Goal: Communication & Community: Answer question/provide support

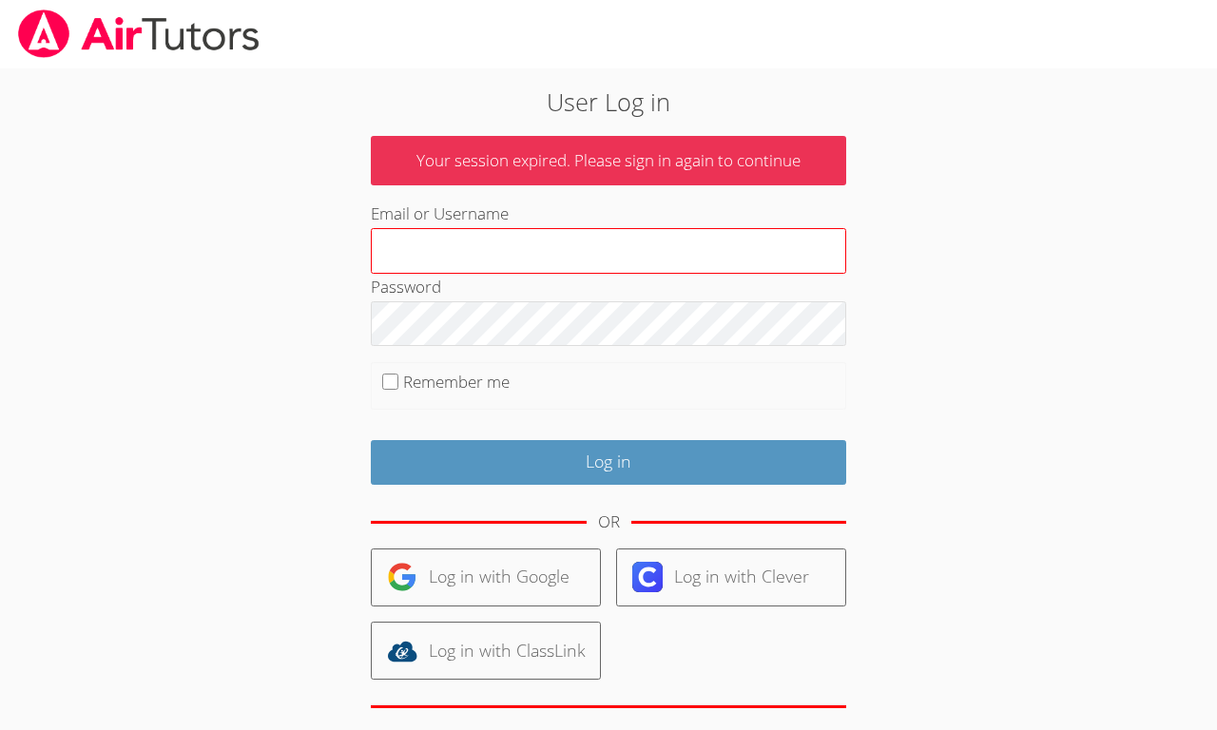
click at [456, 244] on input "Email or Username" at bounding box center [608, 251] width 475 height 46
type input "kktucci@gmail.com"
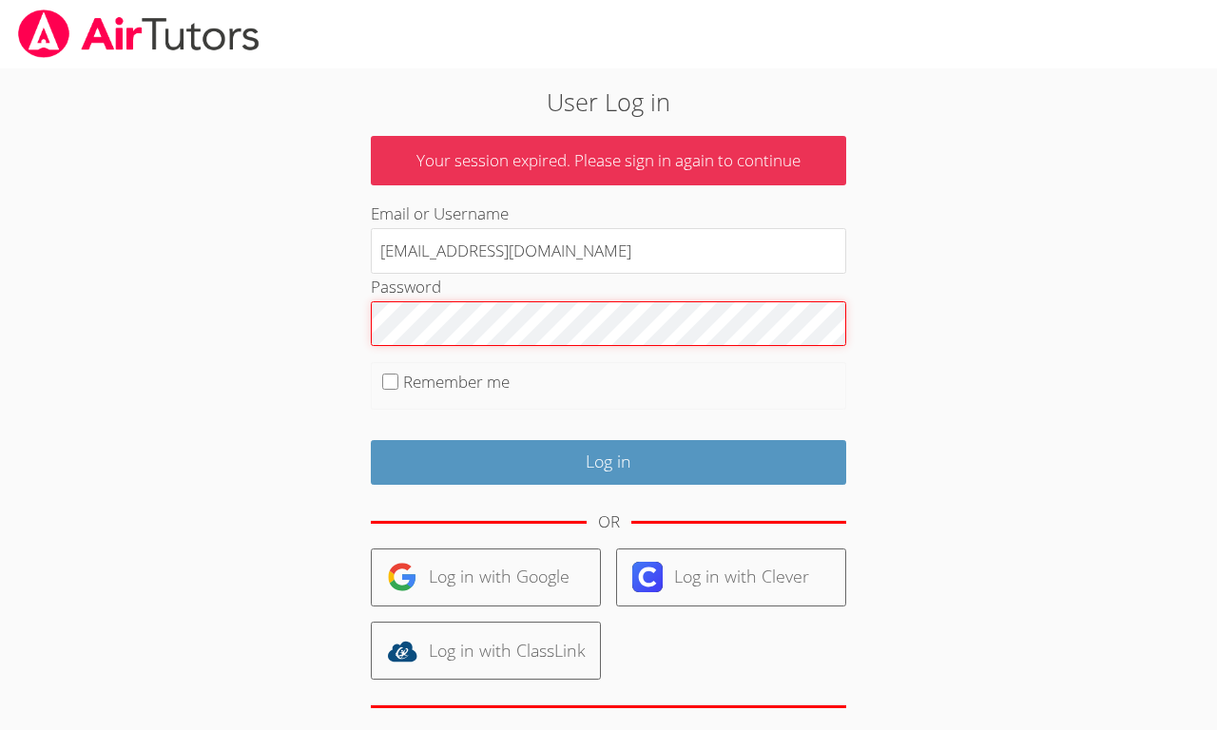
click at [371, 440] on input "Log in" at bounding box center [608, 462] width 475 height 45
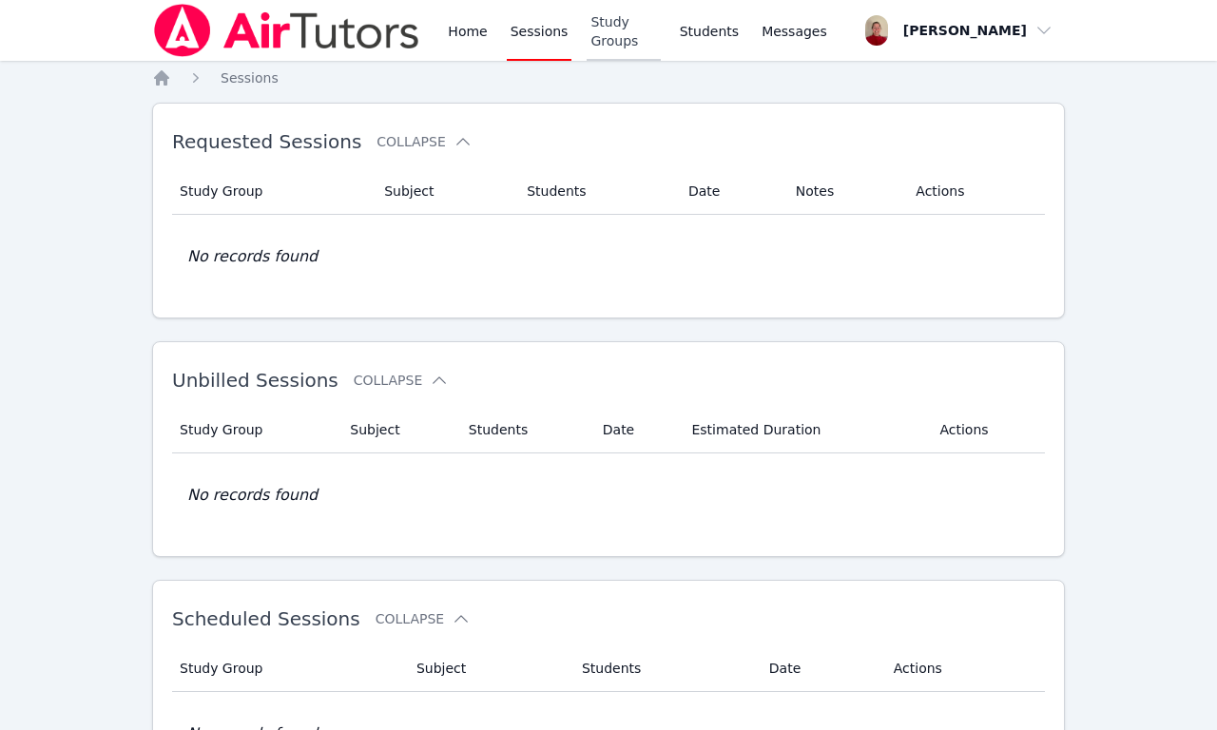
click at [617, 29] on link "Study Groups" at bounding box center [623, 30] width 73 height 61
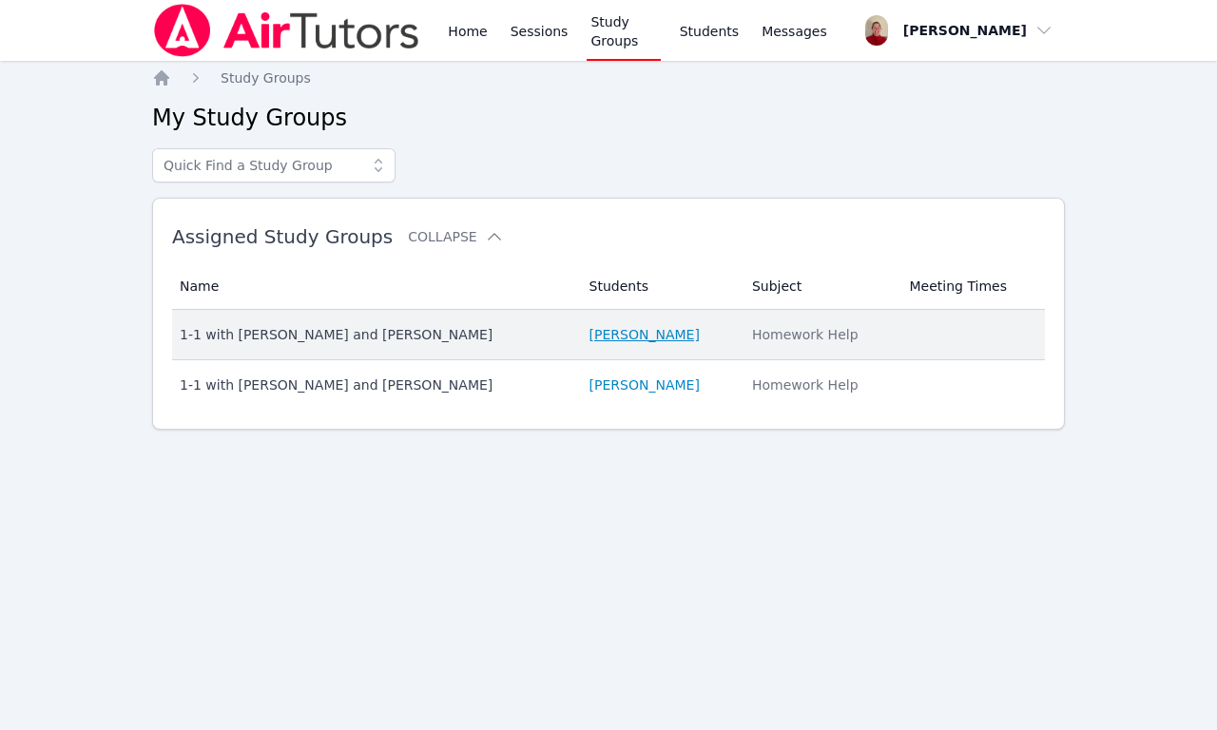
click at [617, 332] on link "[PERSON_NAME]" at bounding box center [644, 334] width 110 height 19
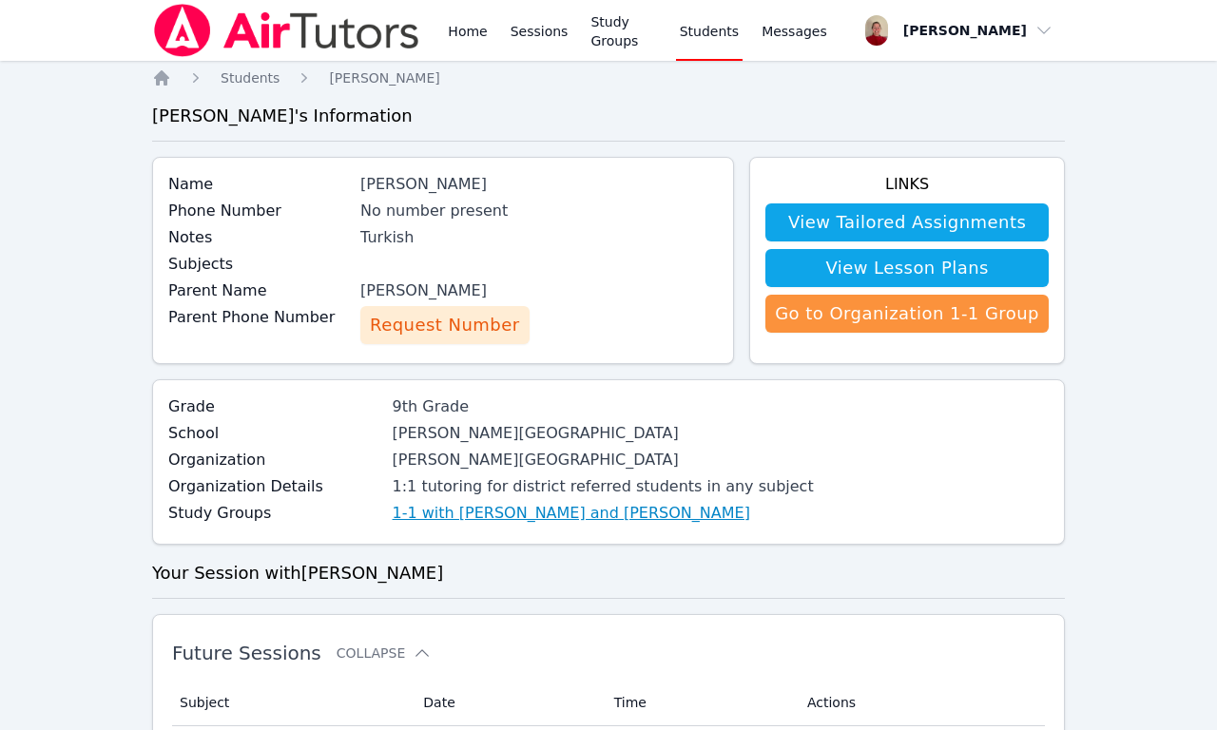
click at [436, 517] on link "1-1 with [PERSON_NAME] and [PERSON_NAME]" at bounding box center [571, 513] width 357 height 23
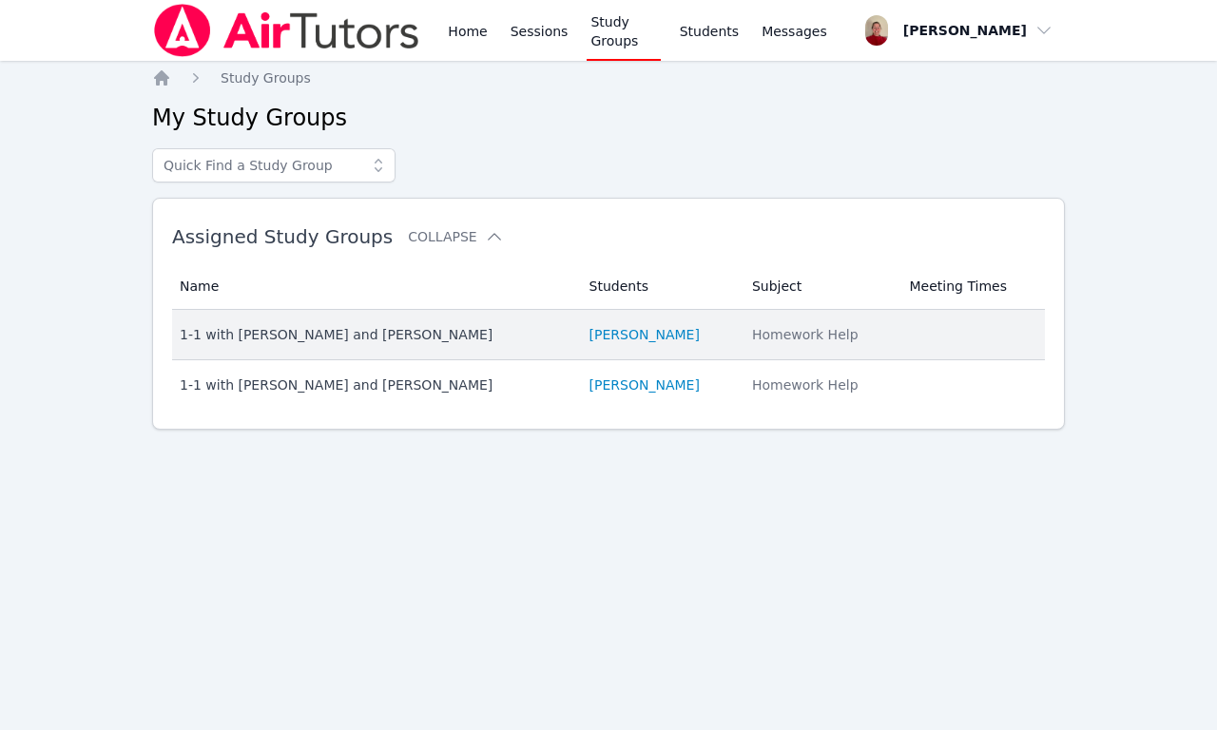
click at [620, 353] on td "Students [PERSON_NAME]" at bounding box center [659, 335] width 163 height 50
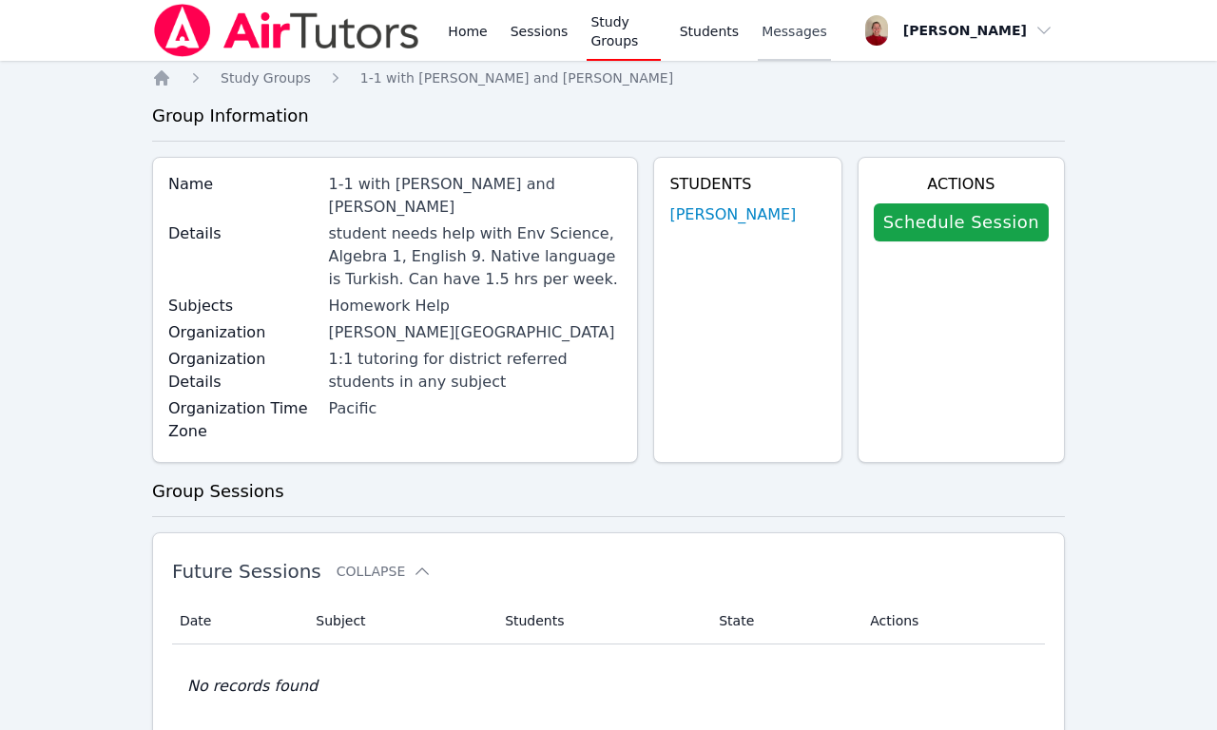
click at [811, 48] on link "Messages" at bounding box center [794, 30] width 73 height 61
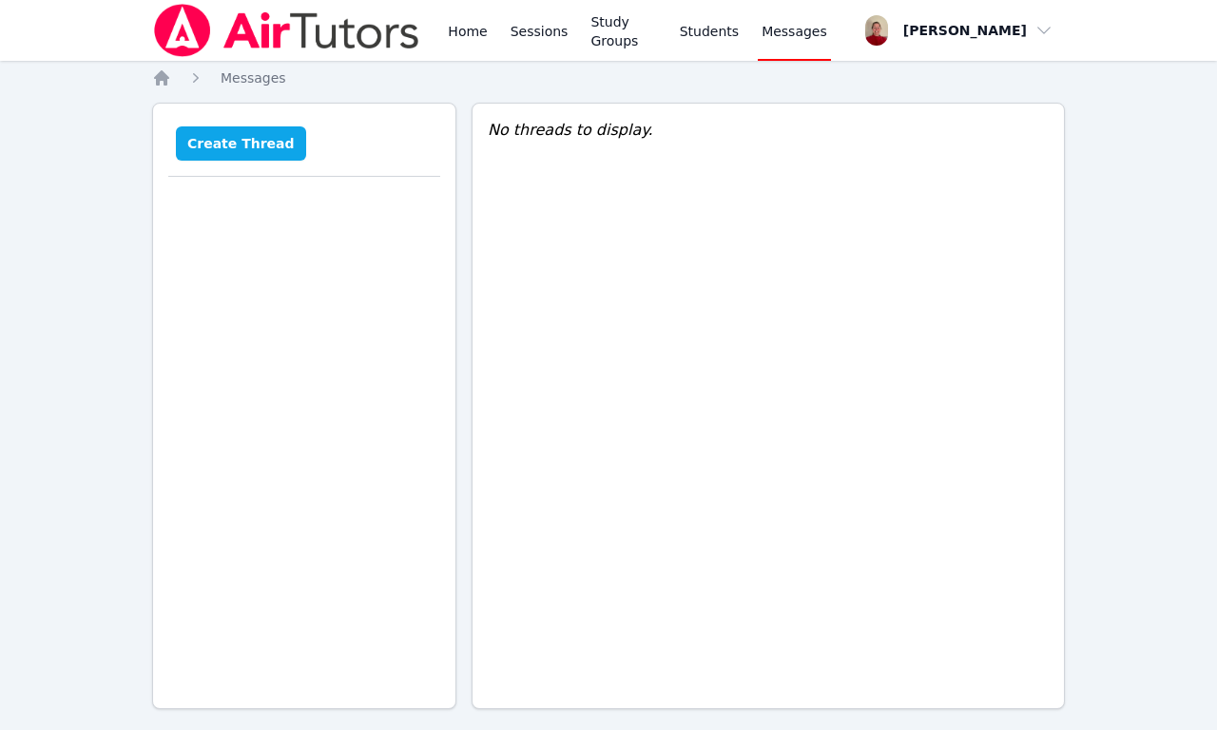
click at [259, 145] on button "Create Thread" at bounding box center [241, 143] width 130 height 34
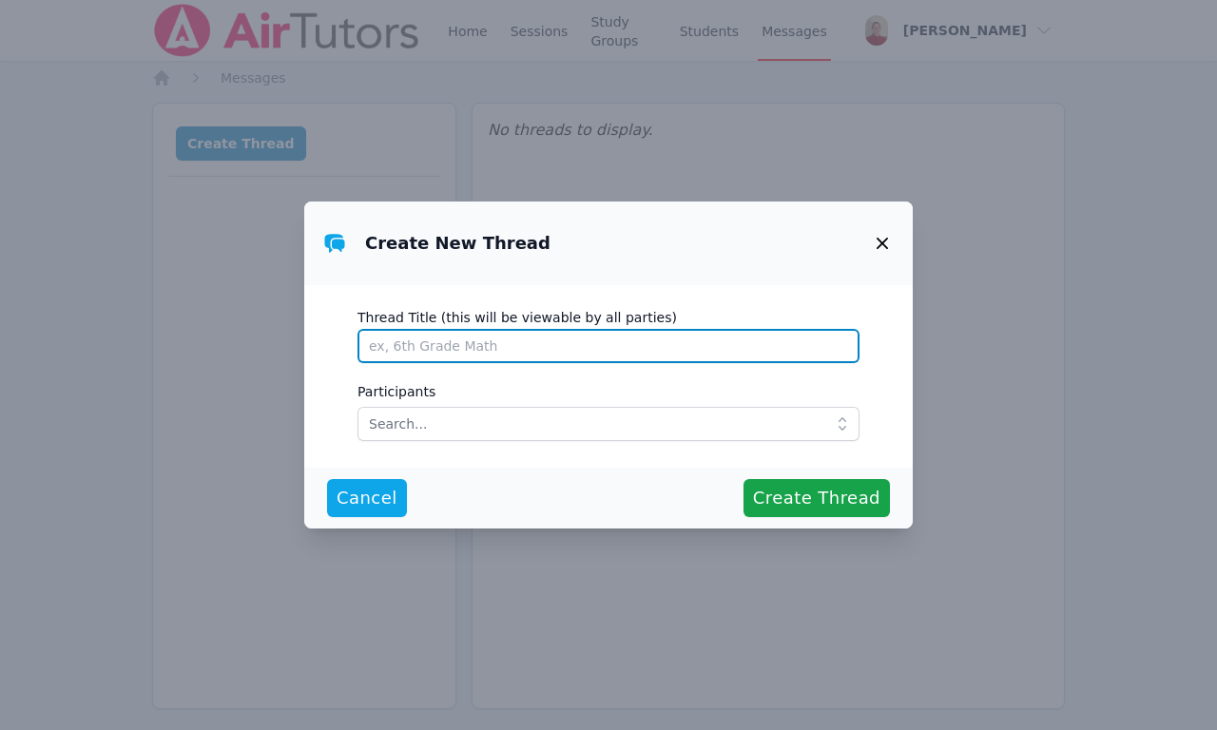
click at [755, 357] on input "Thread Title (this will be viewable by all parties)" at bounding box center [608, 346] width 502 height 34
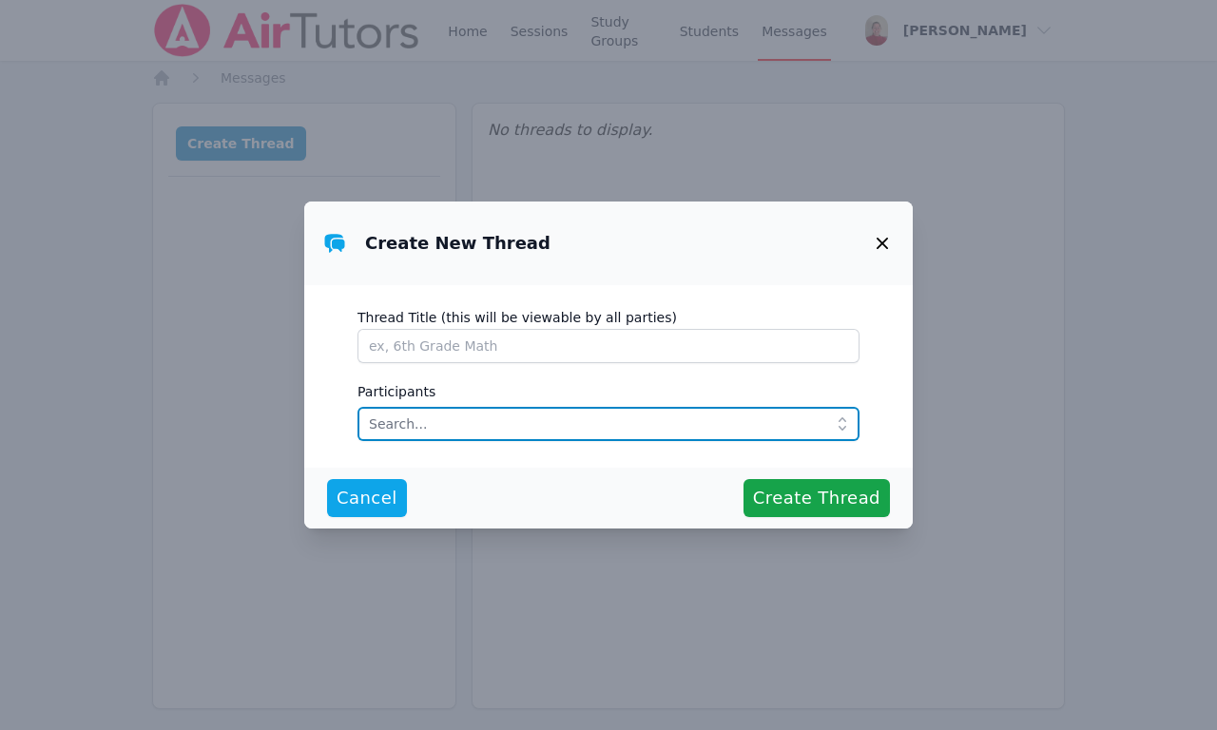
click at [633, 412] on input "text" at bounding box center [608, 424] width 502 height 34
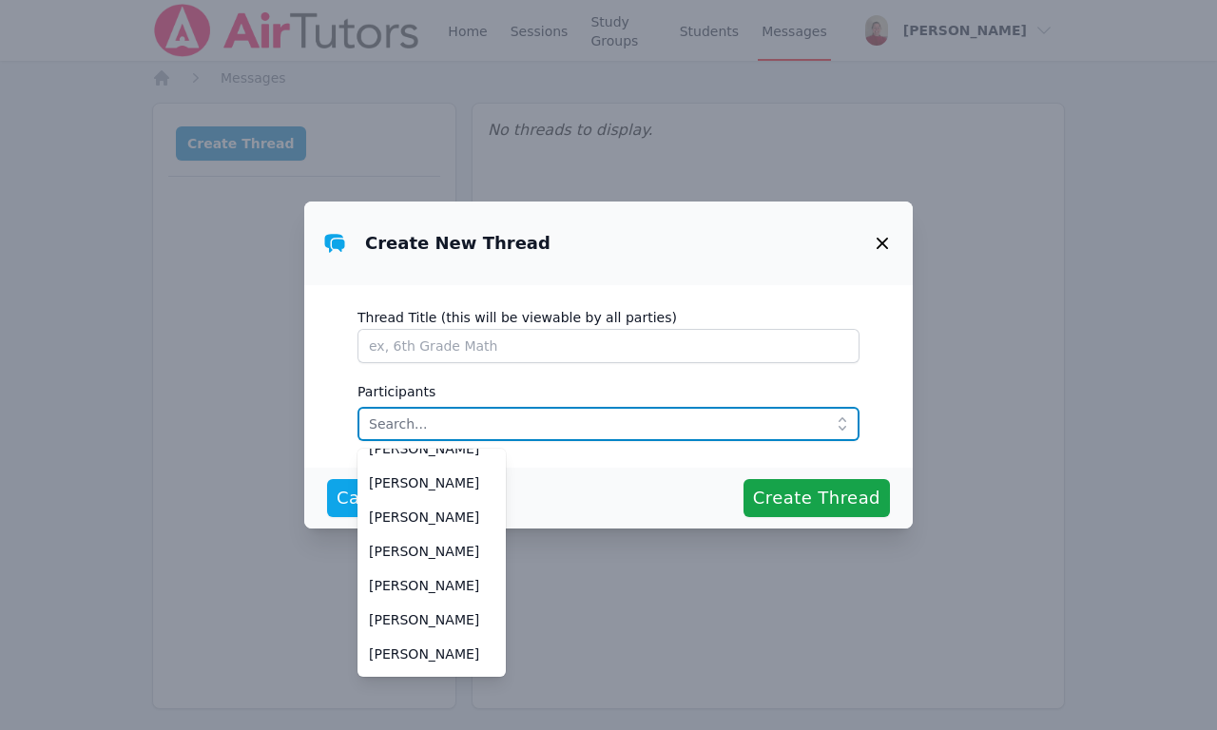
scroll to position [464, 0]
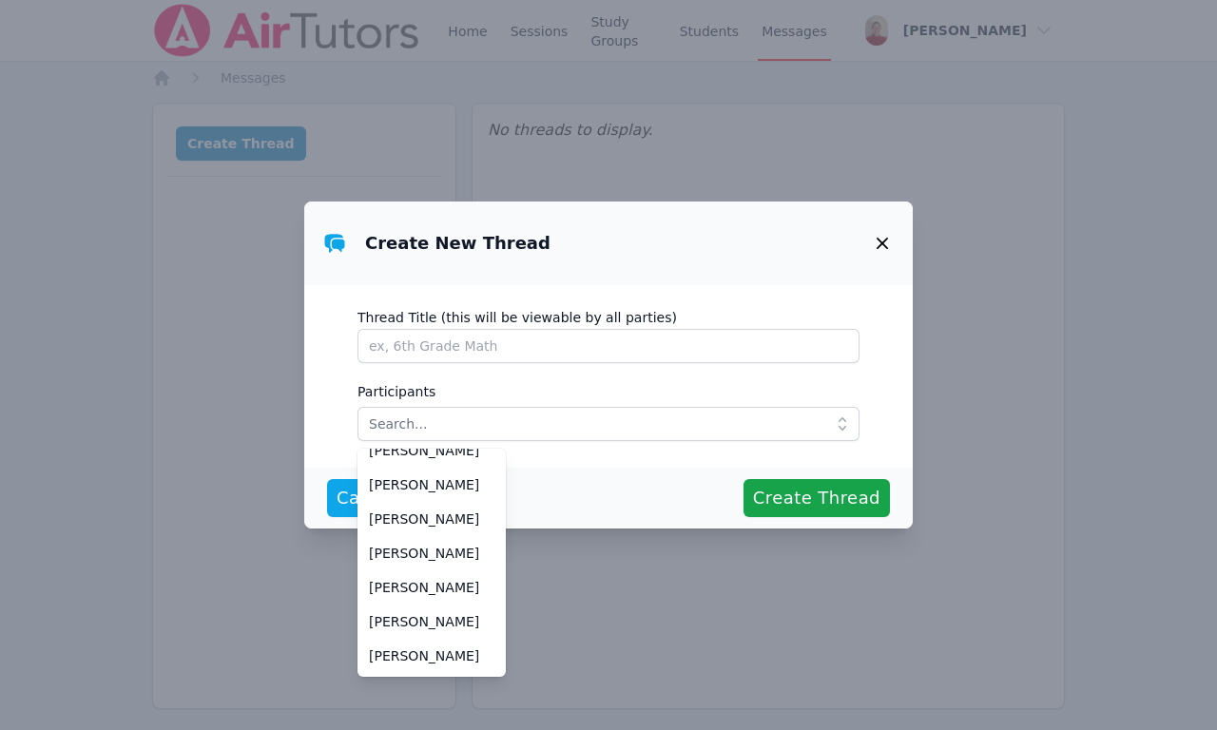
click at [304, 476] on div "Cancel Create Thread" at bounding box center [608, 498] width 608 height 61
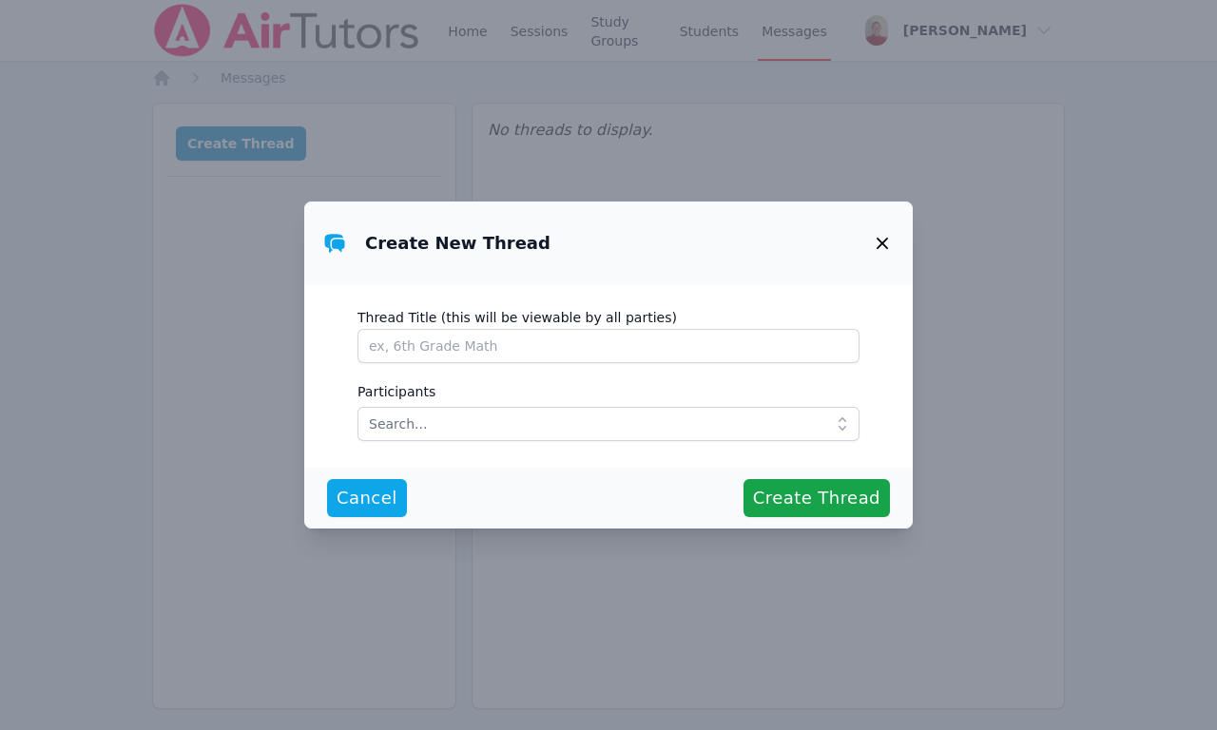
click at [883, 250] on icon "button" at bounding box center [882, 243] width 23 height 23
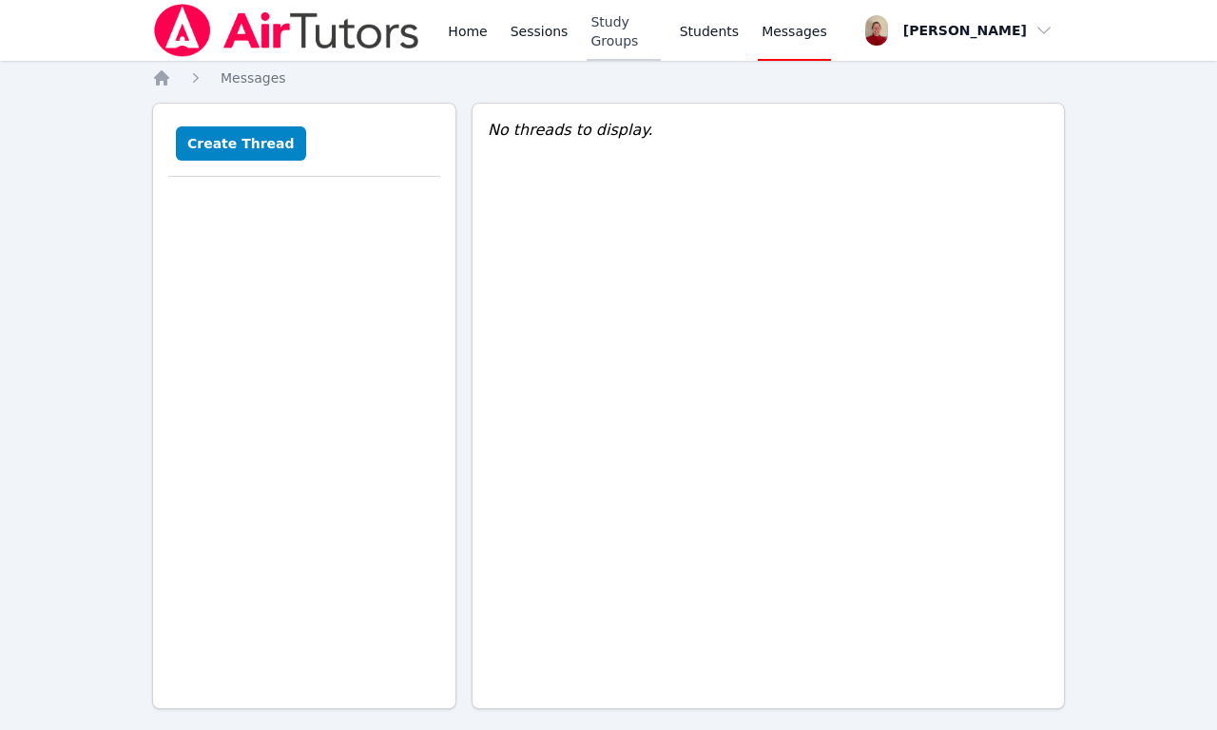
click at [601, 40] on link "Study Groups" at bounding box center [623, 30] width 73 height 61
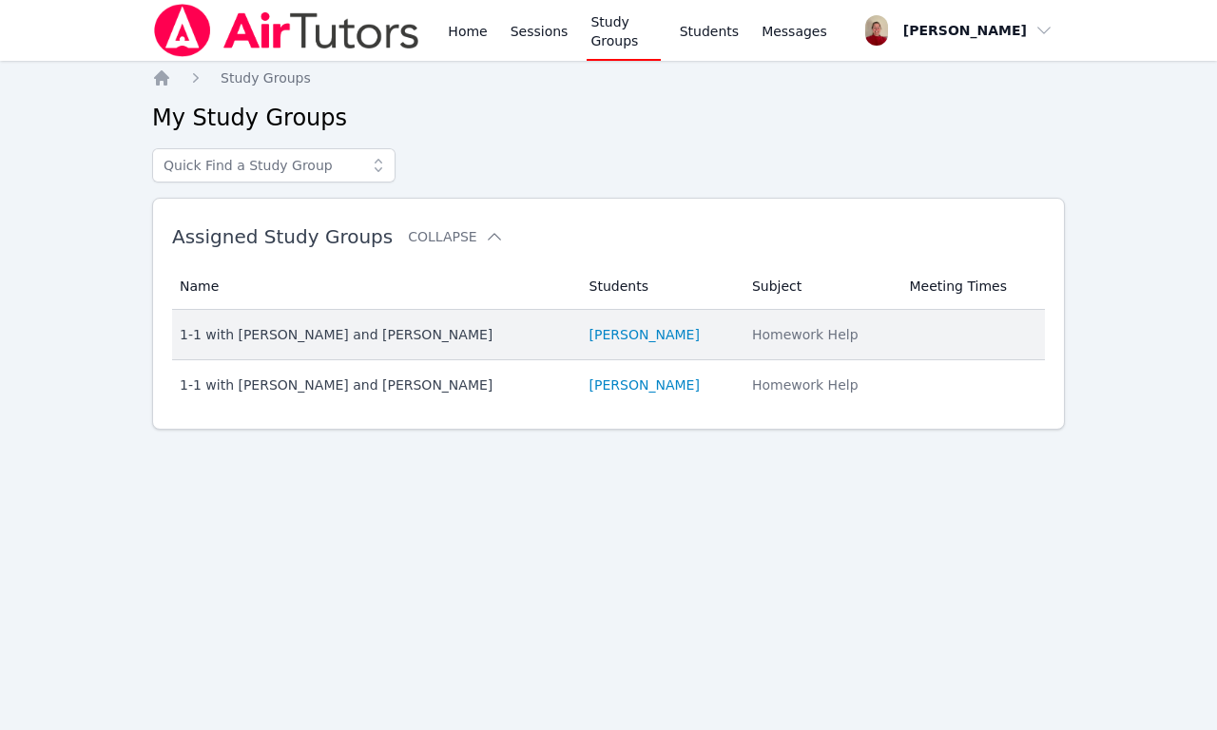
click at [603, 349] on td "Students [PERSON_NAME]" at bounding box center [659, 335] width 163 height 50
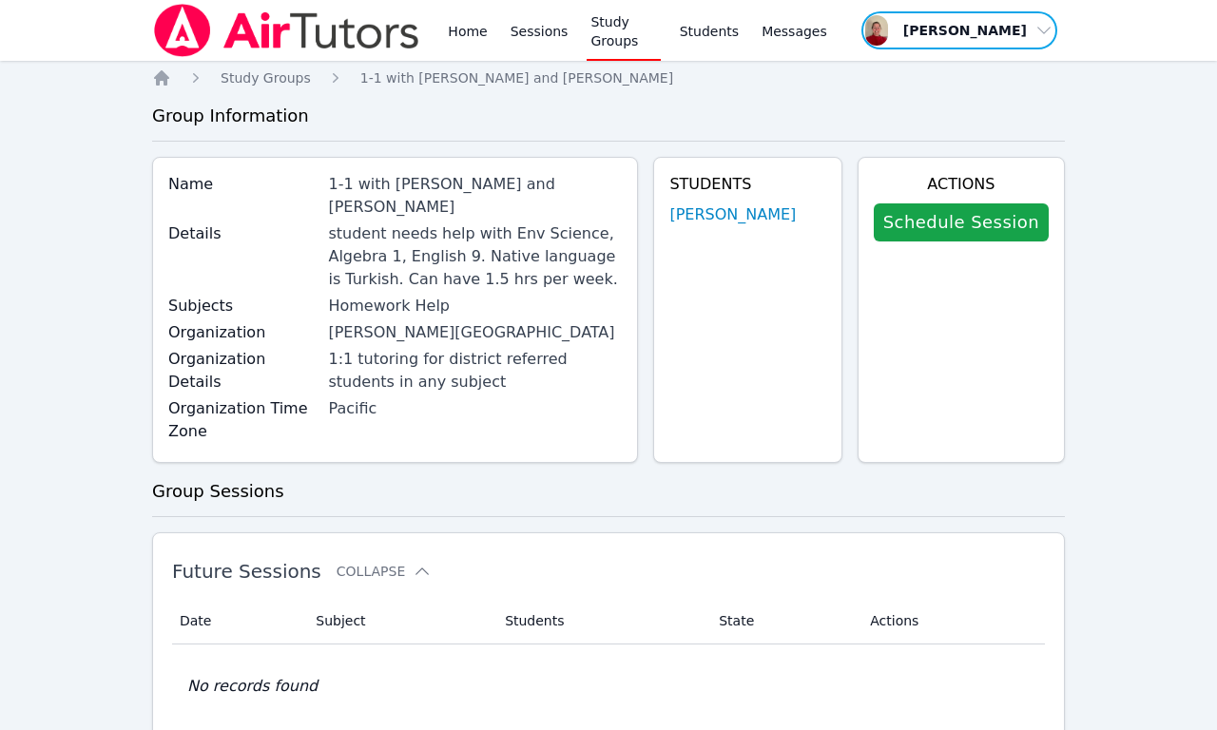
click at [1033, 29] on span "button" at bounding box center [959, 31] width 200 height 42
click at [523, 36] on link "Sessions" at bounding box center [540, 30] width 66 height 61
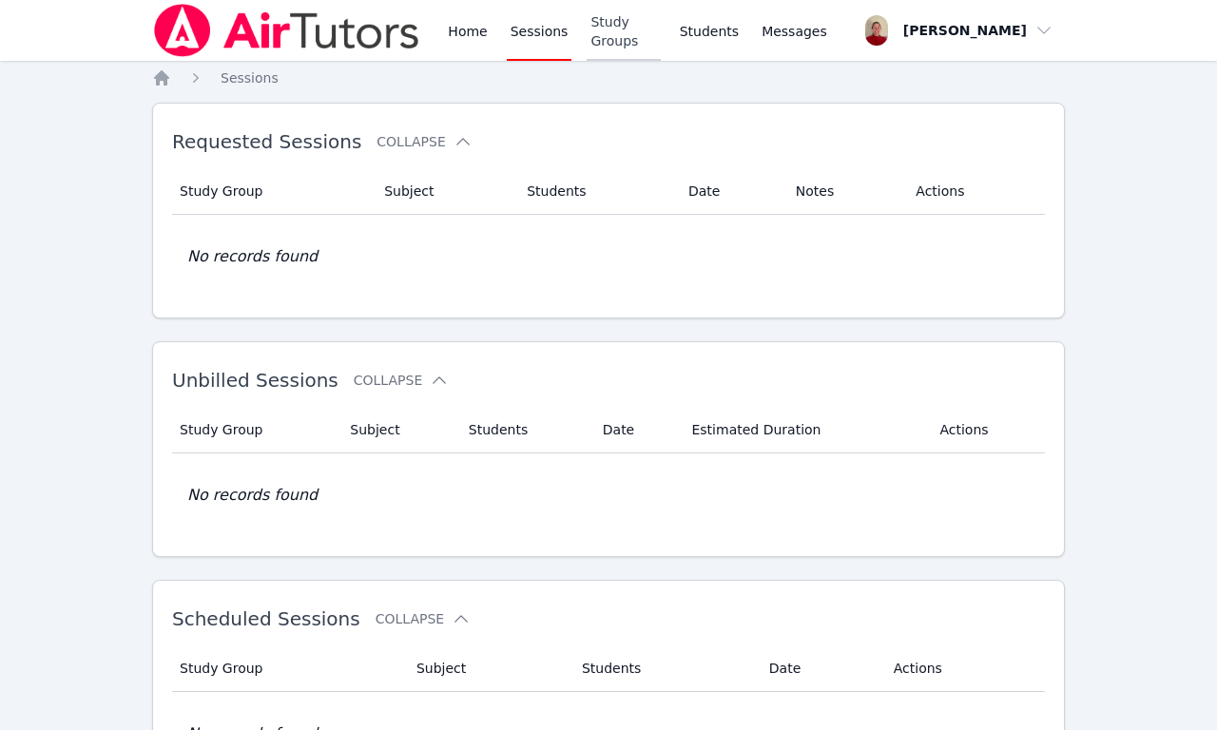
click at [634, 28] on link "Study Groups" at bounding box center [623, 30] width 73 height 61
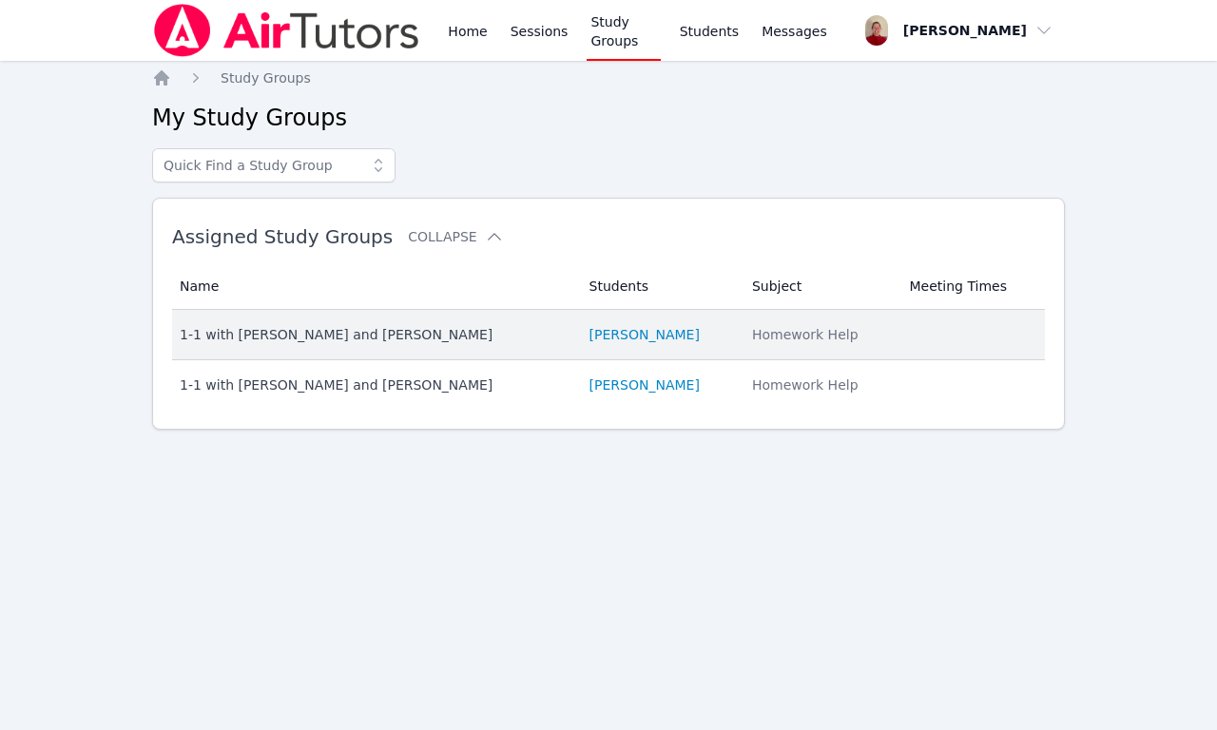
click at [332, 342] on div "1-1 with [PERSON_NAME] and [PERSON_NAME]" at bounding box center [373, 334] width 387 height 19
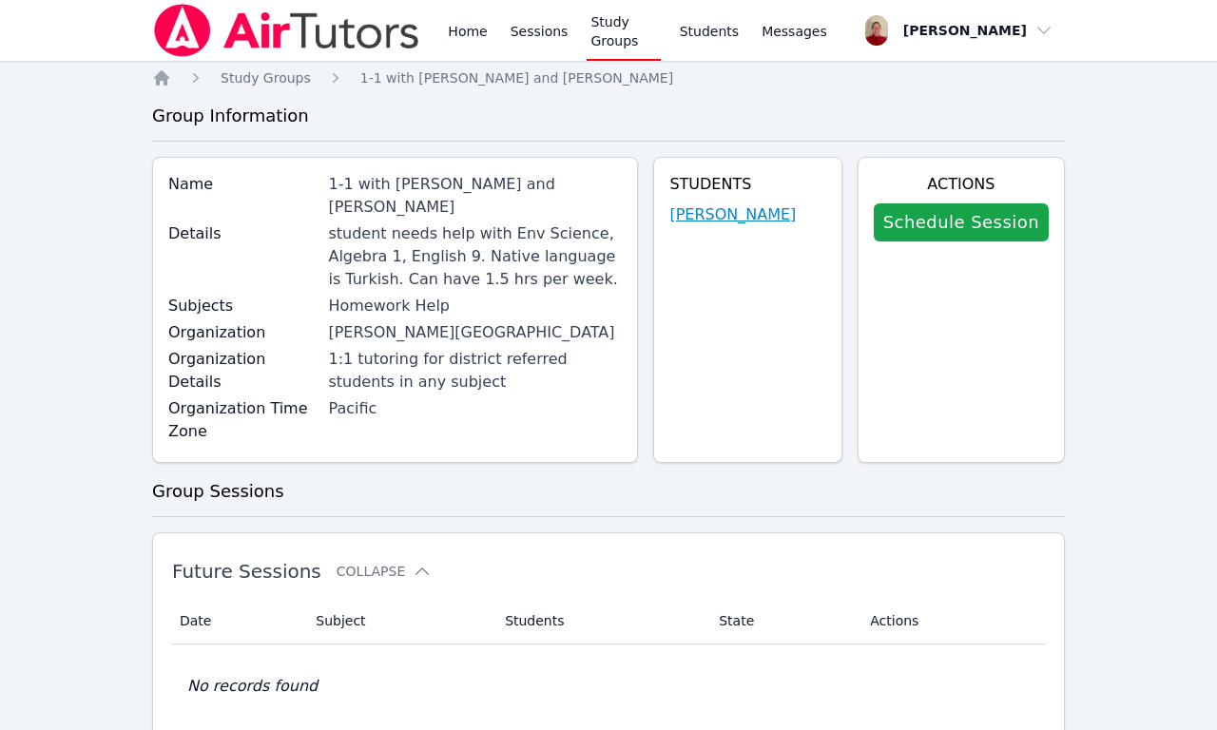
click at [759, 222] on link "[PERSON_NAME]" at bounding box center [732, 214] width 126 height 23
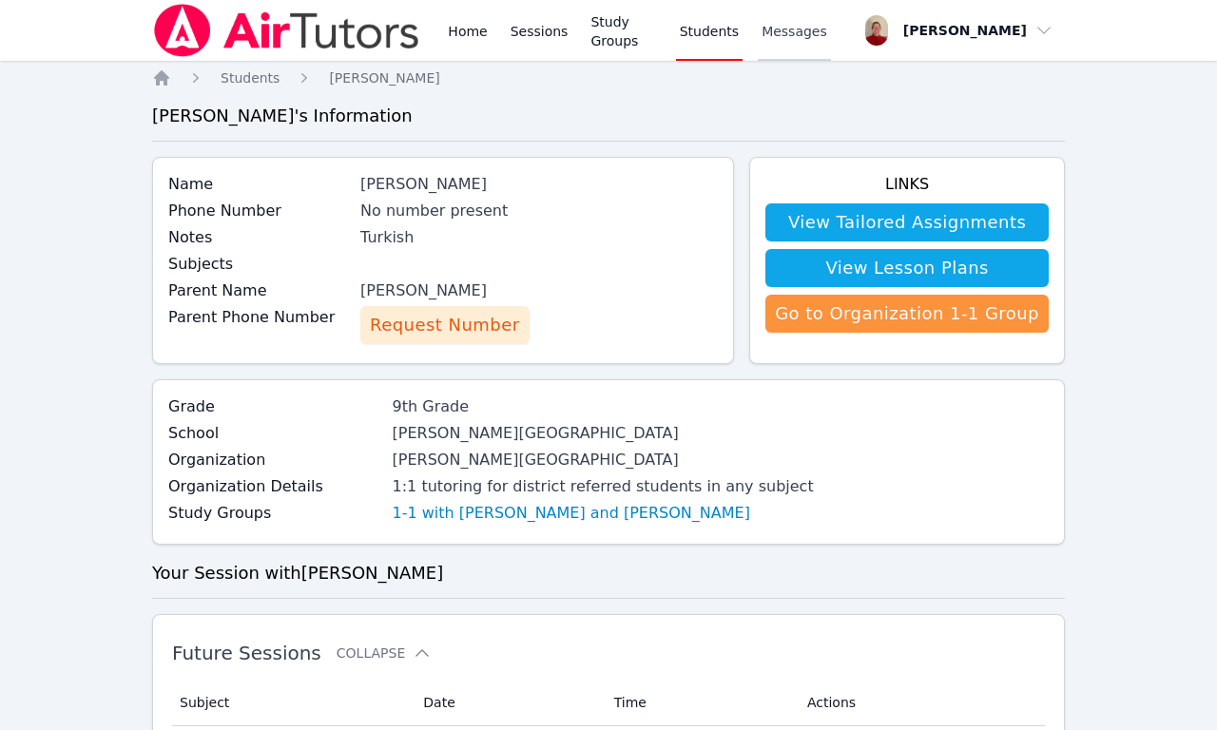
click at [804, 28] on span "Messages" at bounding box center [795, 31] width 66 height 19
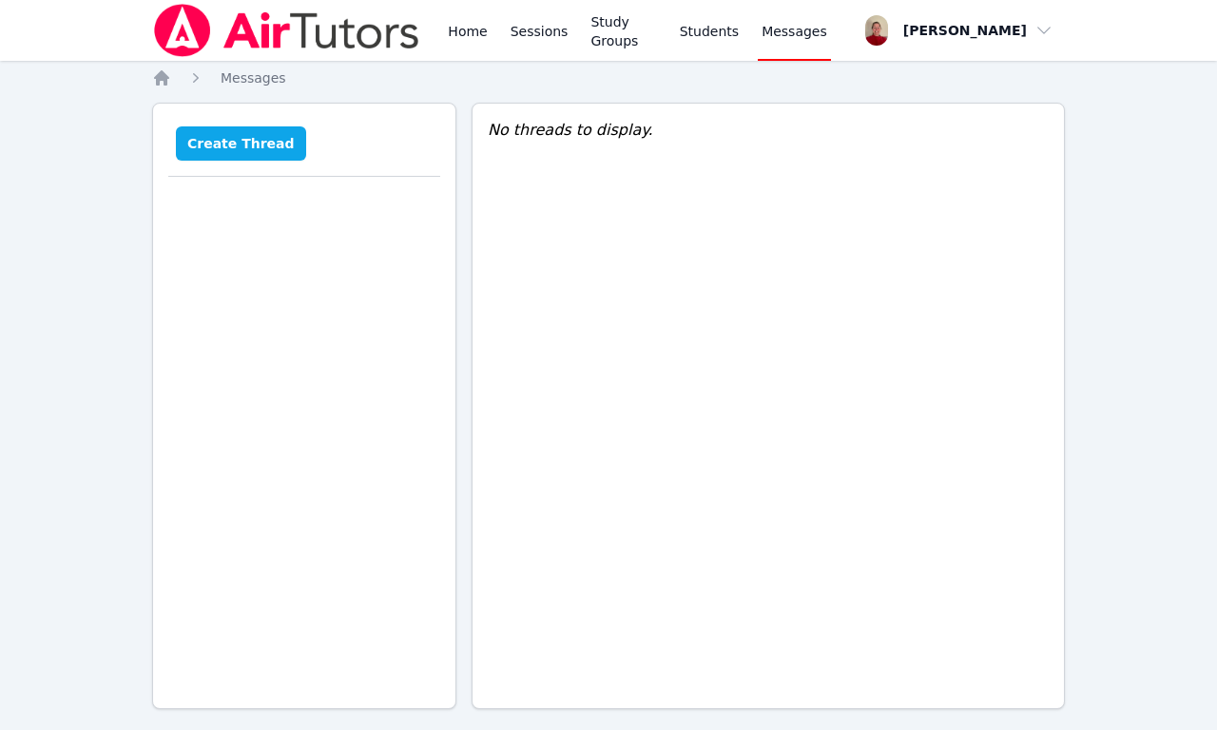
click at [255, 130] on button "Create Thread" at bounding box center [241, 143] width 130 height 34
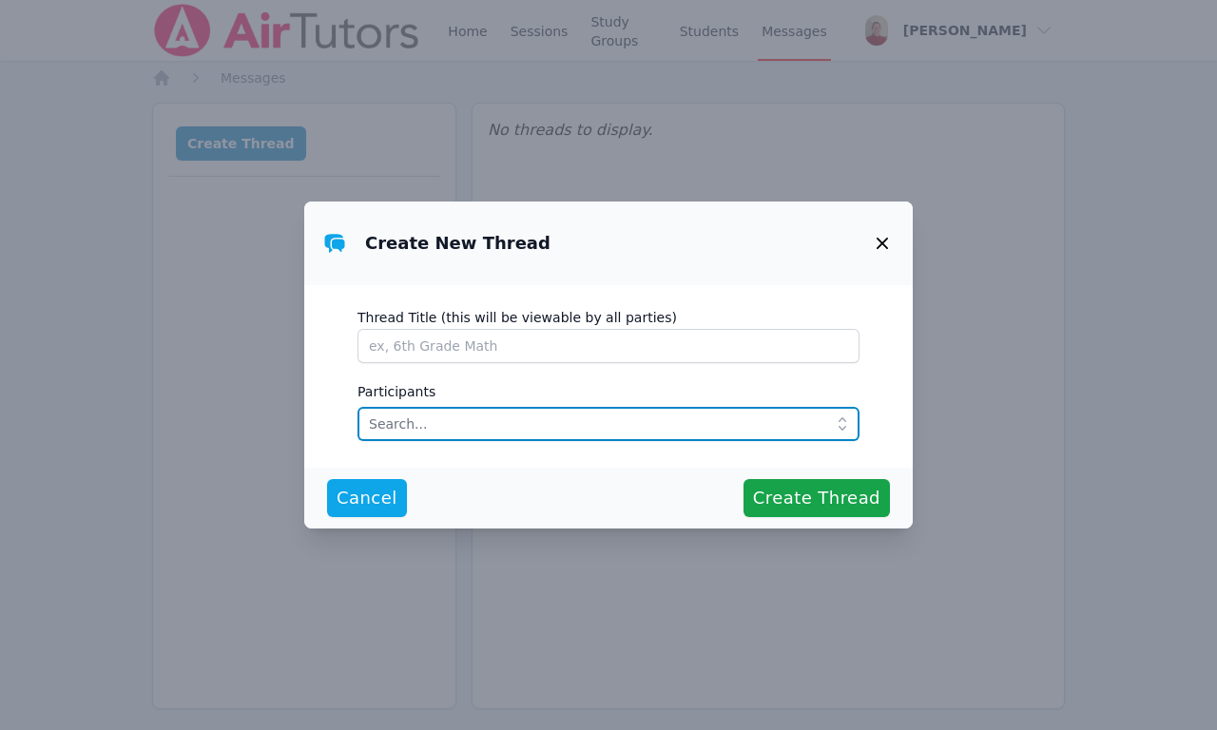
click at [434, 424] on input "text" at bounding box center [608, 424] width 502 height 34
type input "[PERSON_NAME]"
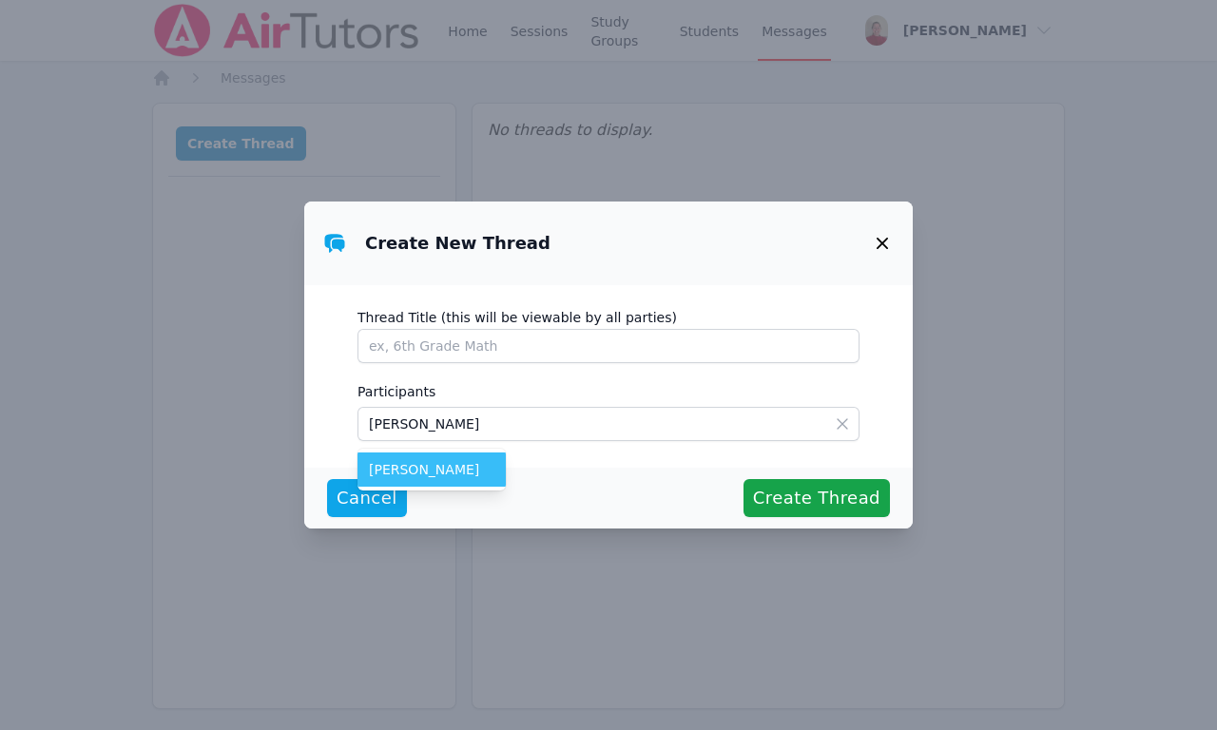
click at [412, 473] on span "[PERSON_NAME]" at bounding box center [431, 469] width 125 height 19
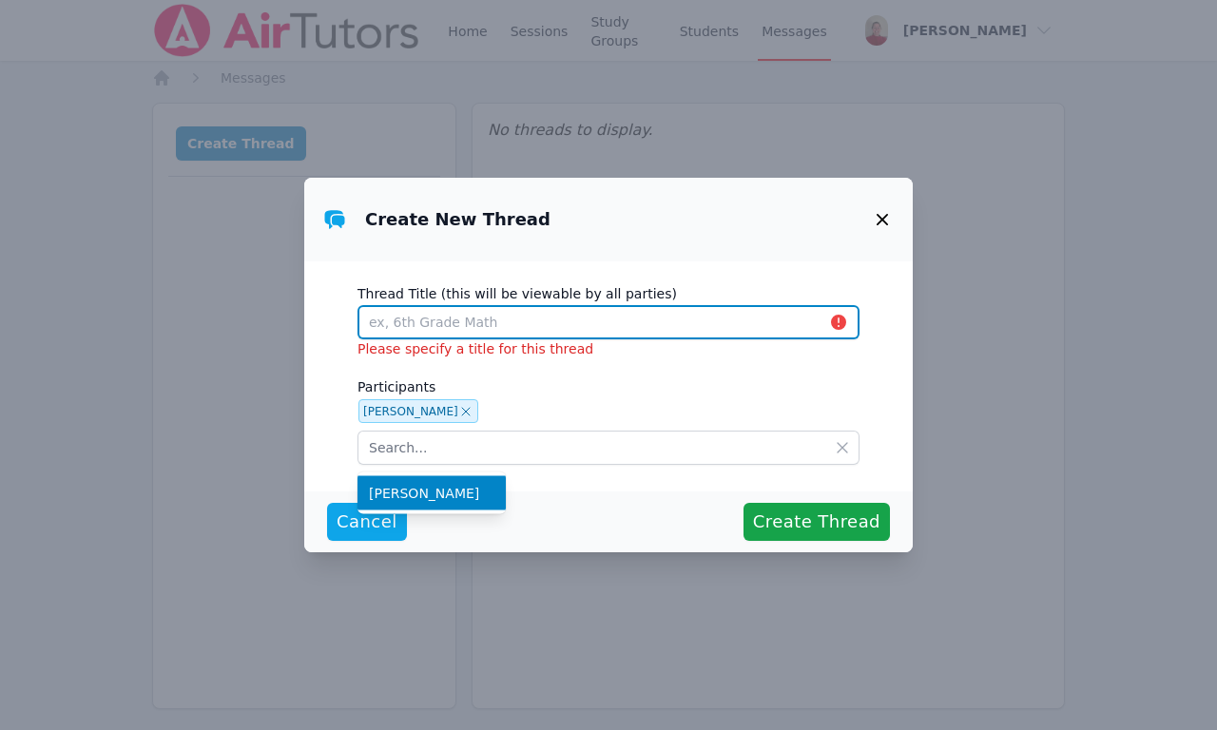
click at [610, 338] on input "Thread Title (this will be viewable by all parties)" at bounding box center [608, 322] width 502 height 34
click at [547, 327] on input "Thread Title (this will be viewable by all parties)" at bounding box center [608, 322] width 502 height 34
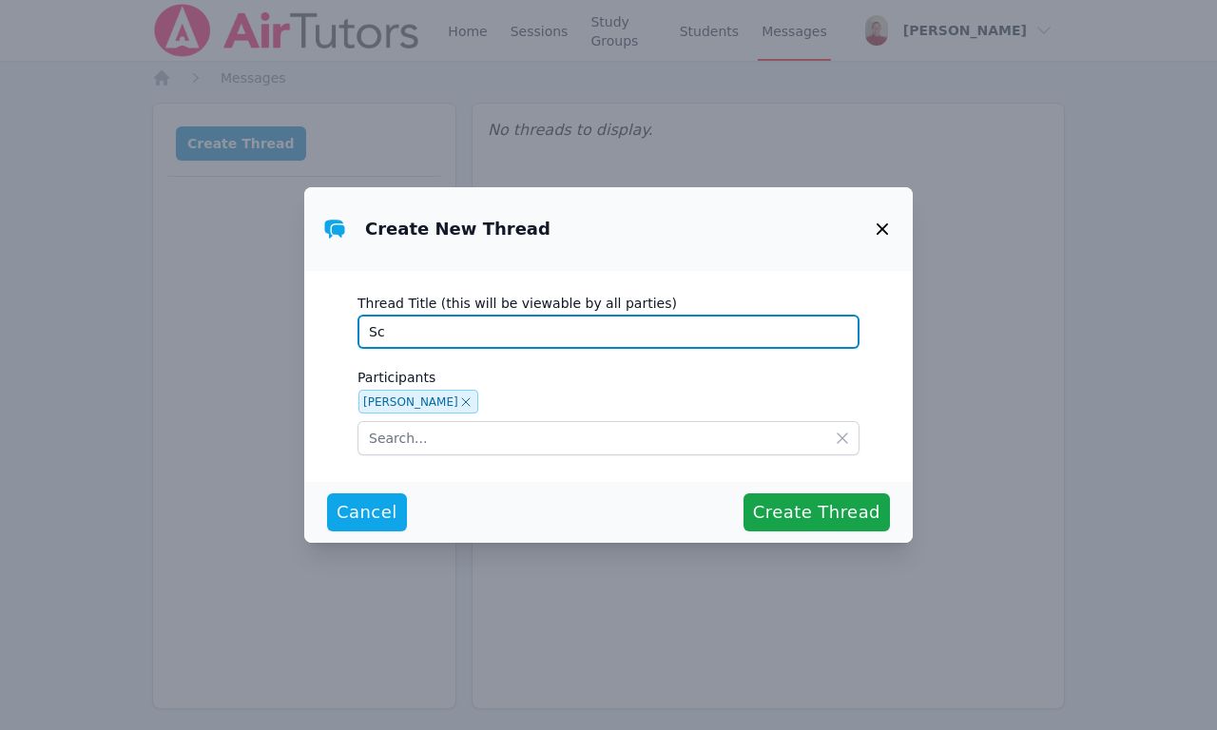
type input "S"
type input "Tutoring for L"
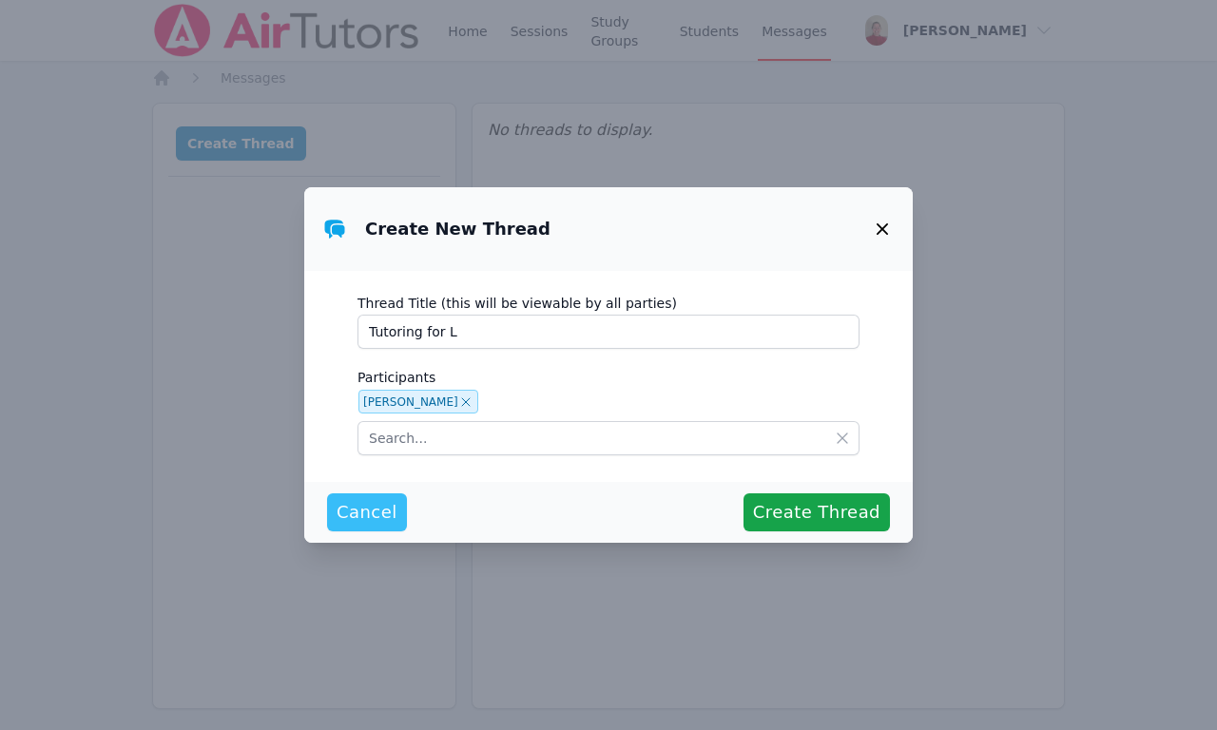
click at [356, 526] on button "Cancel" at bounding box center [367, 512] width 80 height 38
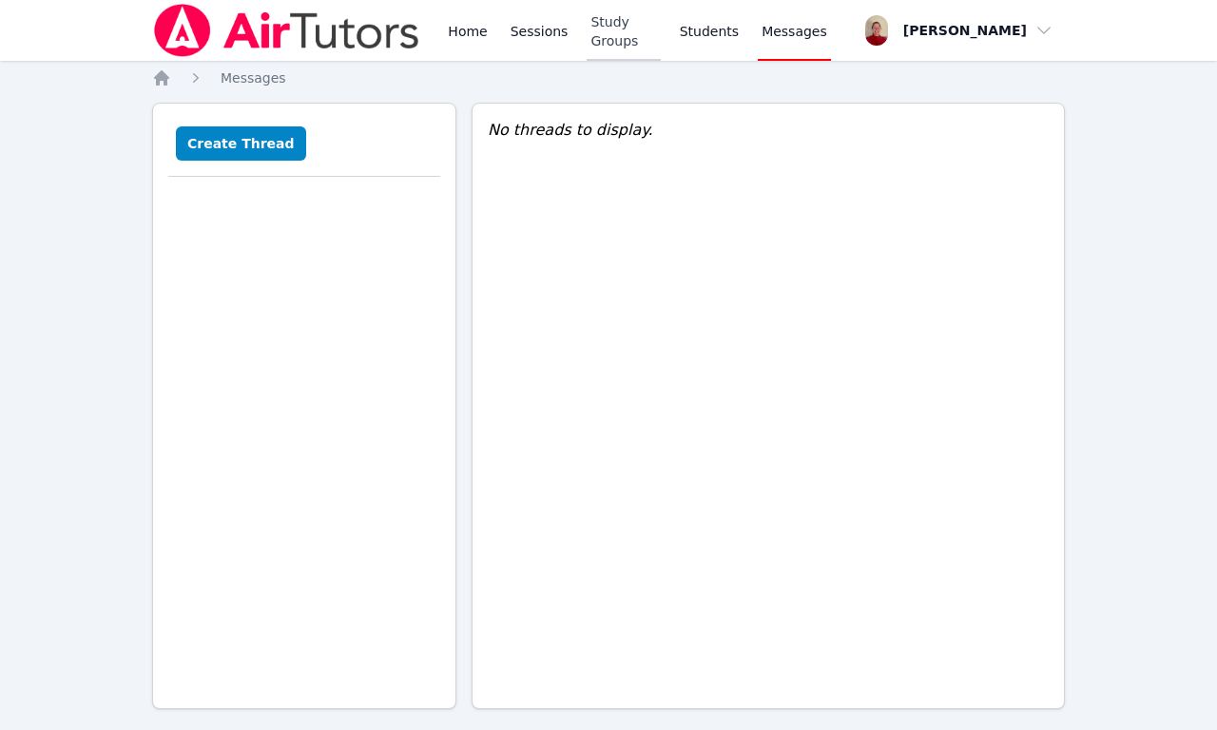
click at [659, 31] on link "Study Groups" at bounding box center [623, 30] width 73 height 61
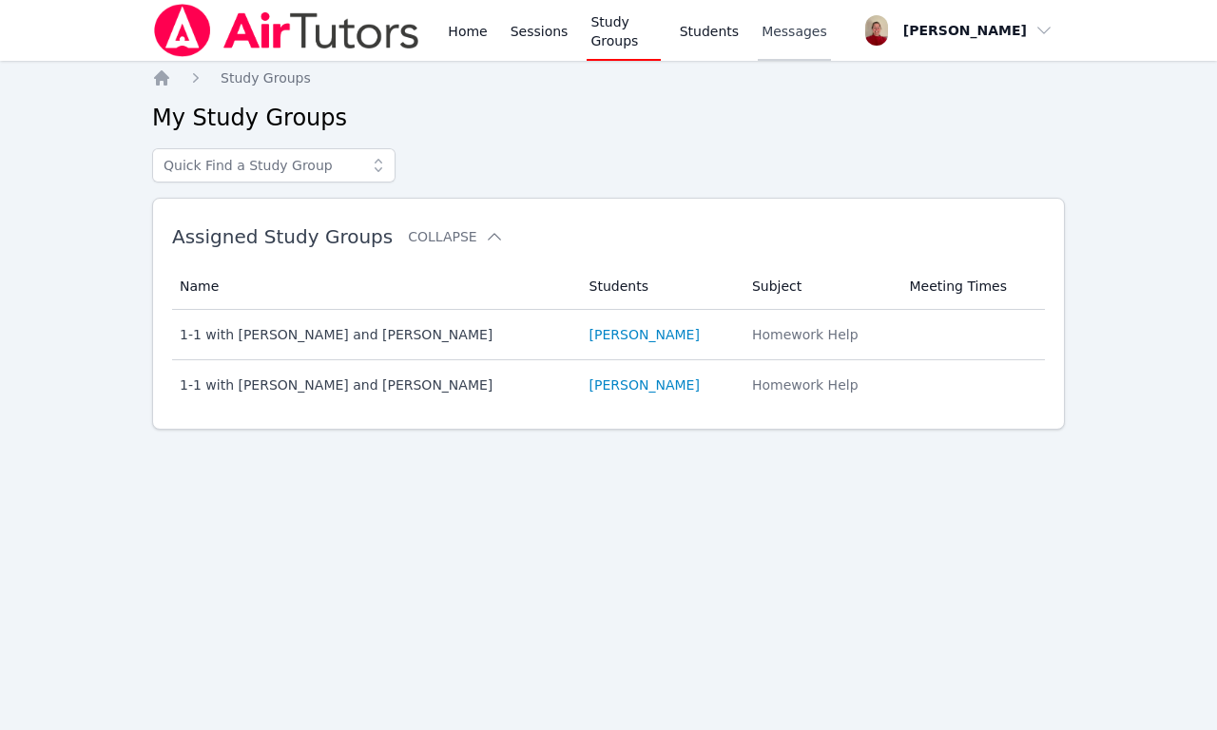
click at [820, 28] on span "Messages" at bounding box center [795, 31] width 66 height 19
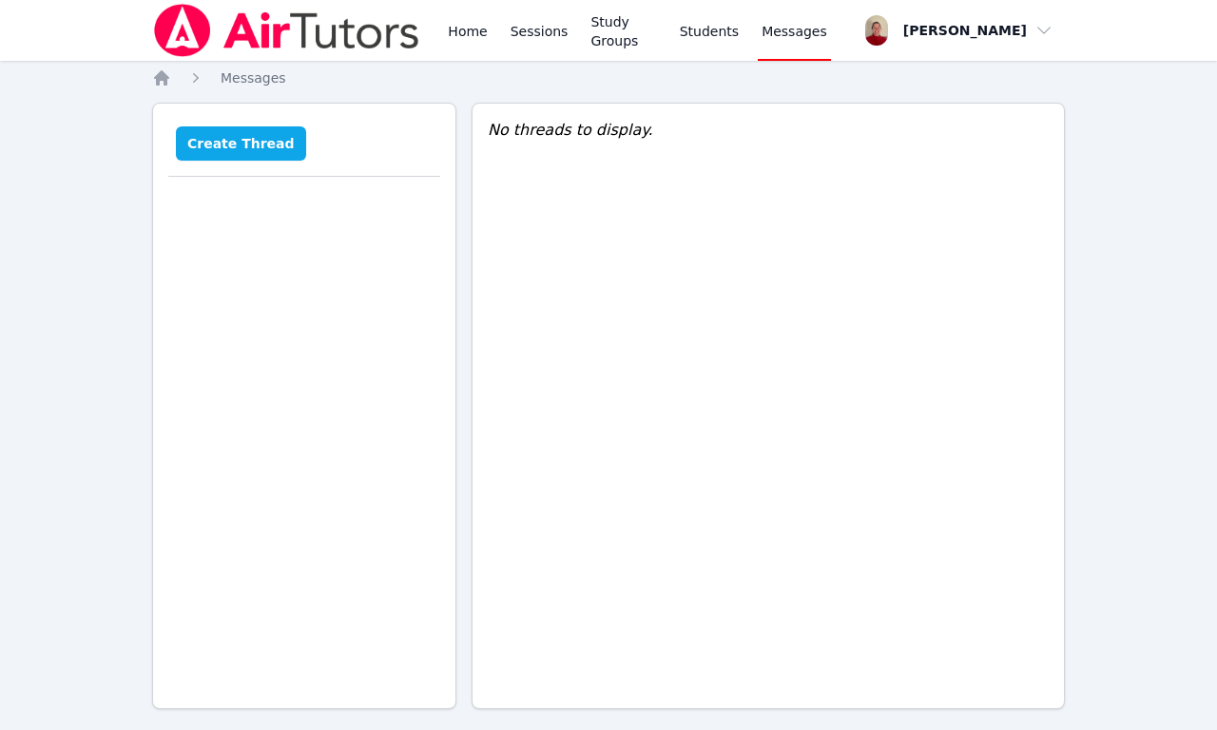
click at [257, 141] on button "Create Thread" at bounding box center [241, 143] width 130 height 34
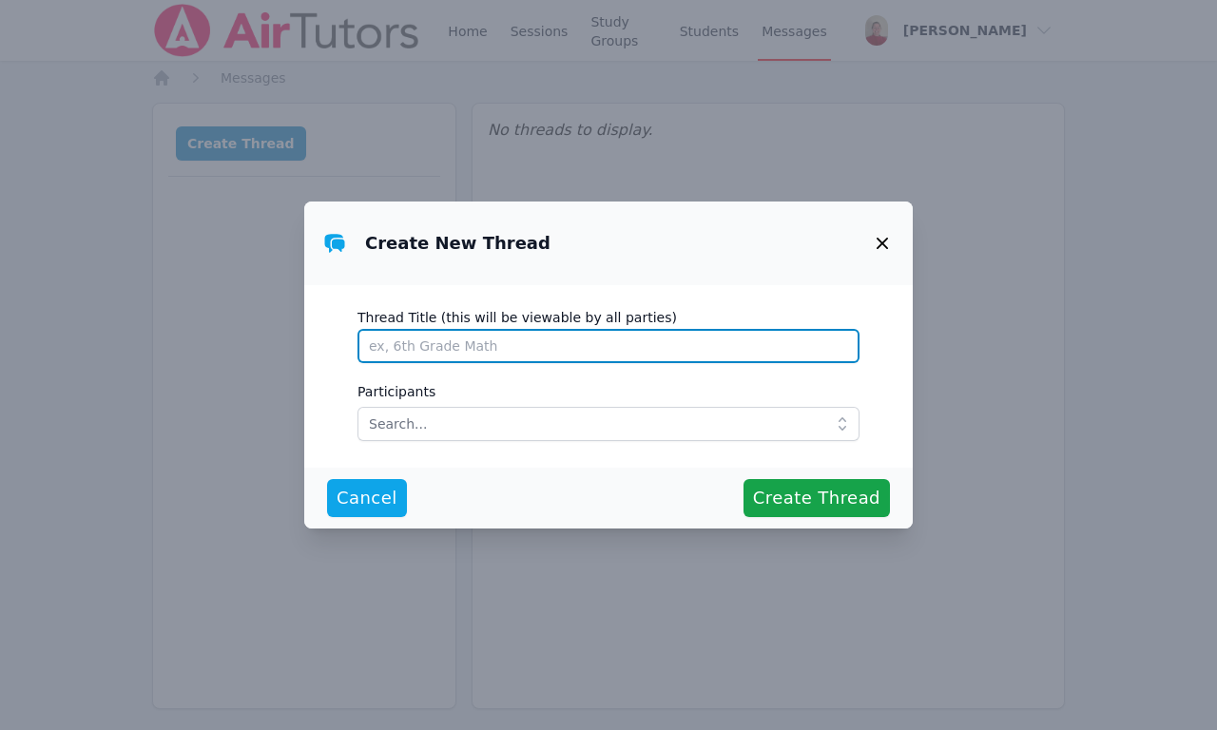
click at [448, 341] on input "Thread Title (this will be viewable by all parties)" at bounding box center [608, 346] width 502 height 34
type input "Tutoring for [PERSON_NAME]"
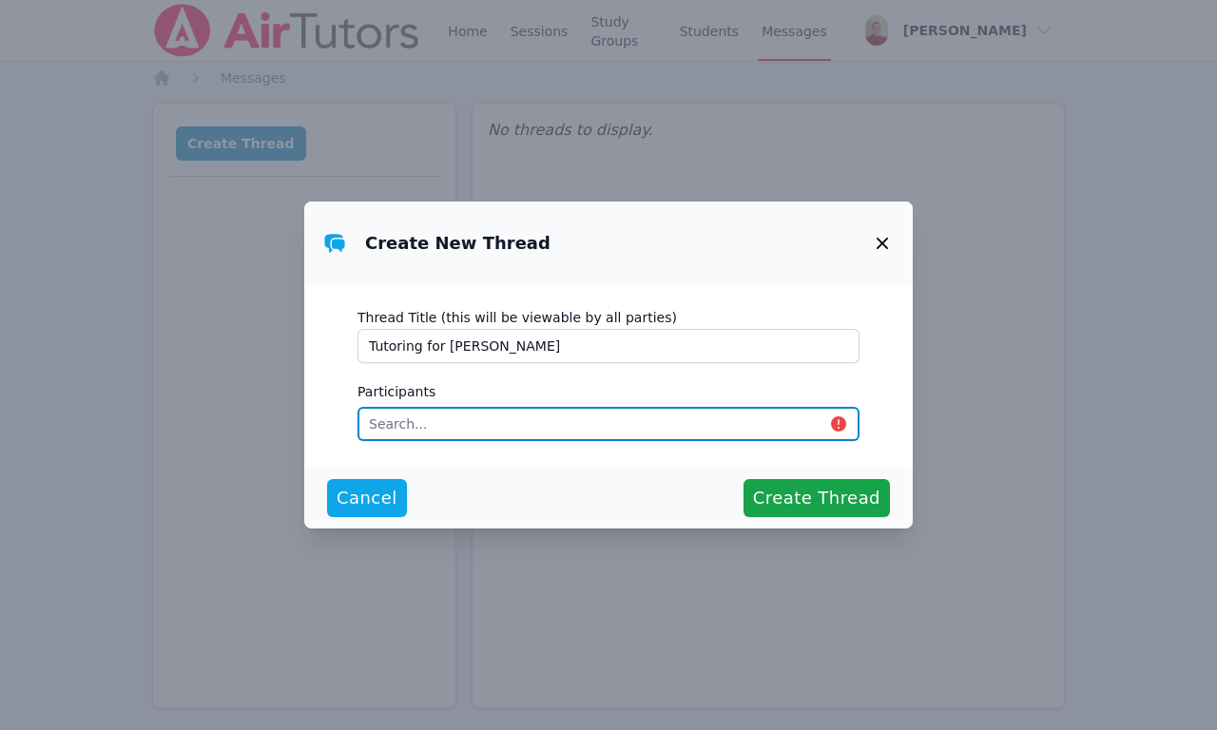
click at [431, 426] on input "text" at bounding box center [608, 424] width 502 height 34
type input "[PERSON_NAME]"
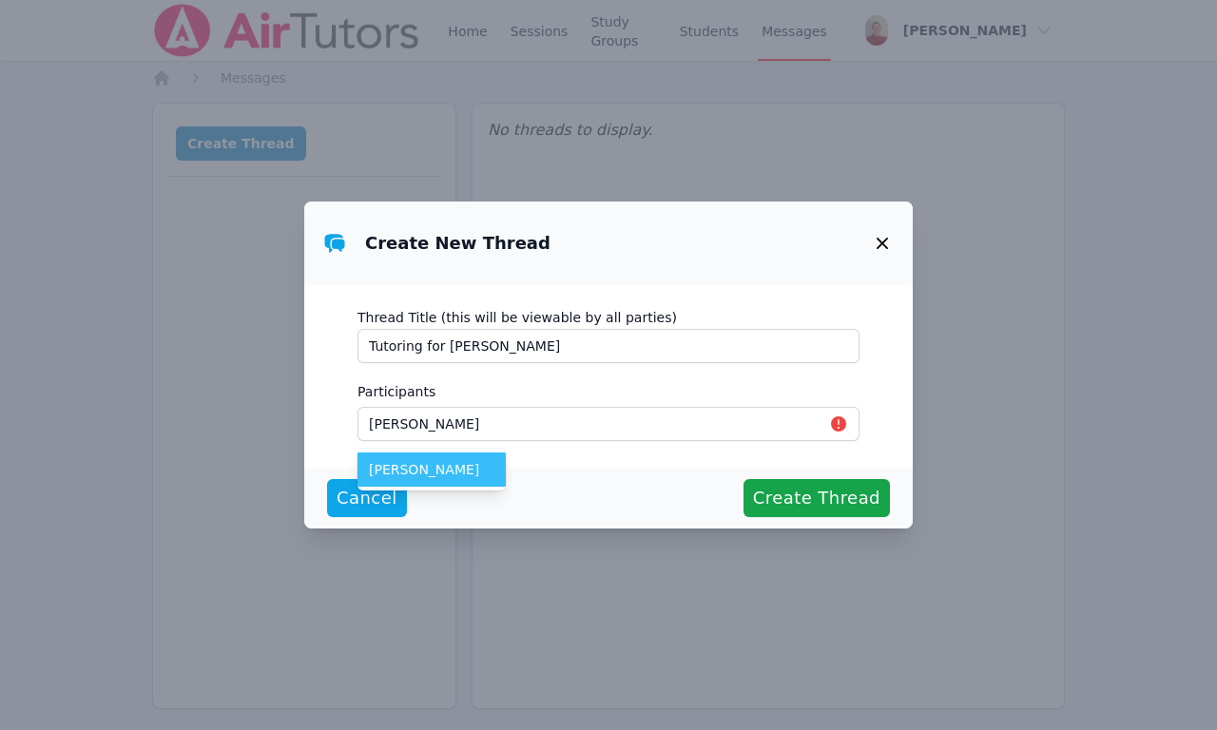
click at [434, 483] on li "[PERSON_NAME]" at bounding box center [431, 470] width 148 height 34
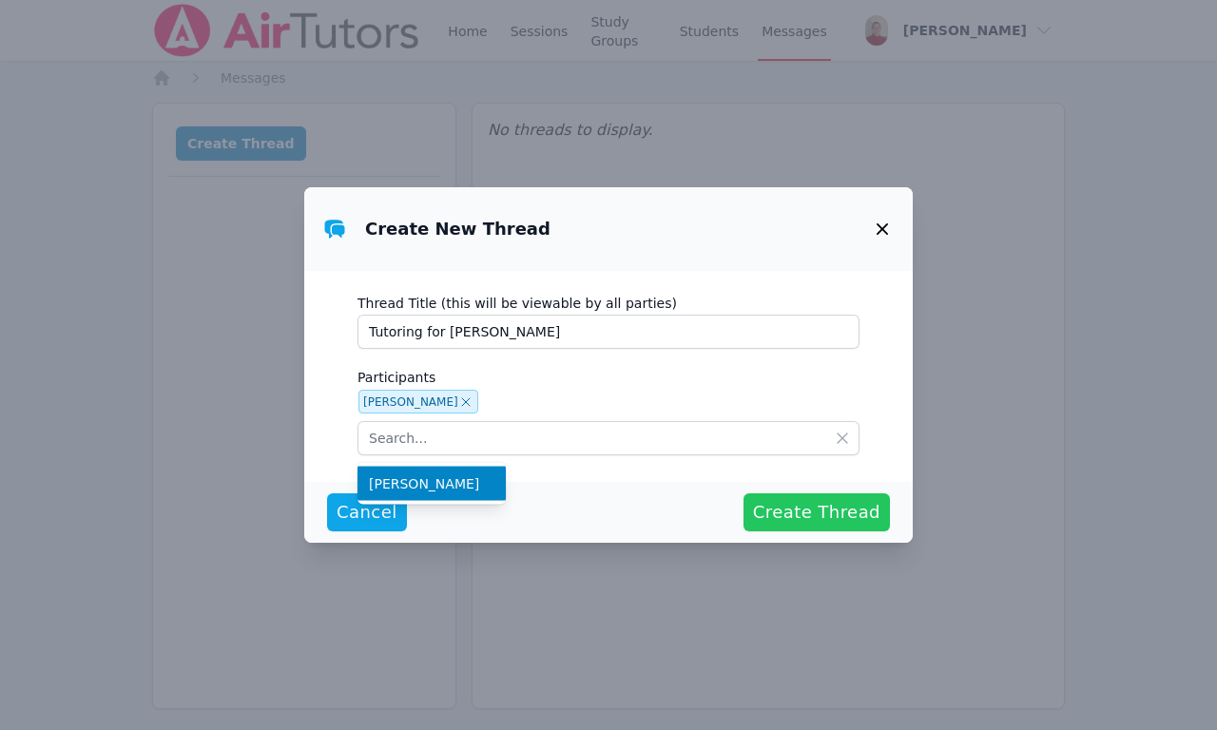
click at [817, 519] on span "Create Thread" at bounding box center [816, 512] width 127 height 27
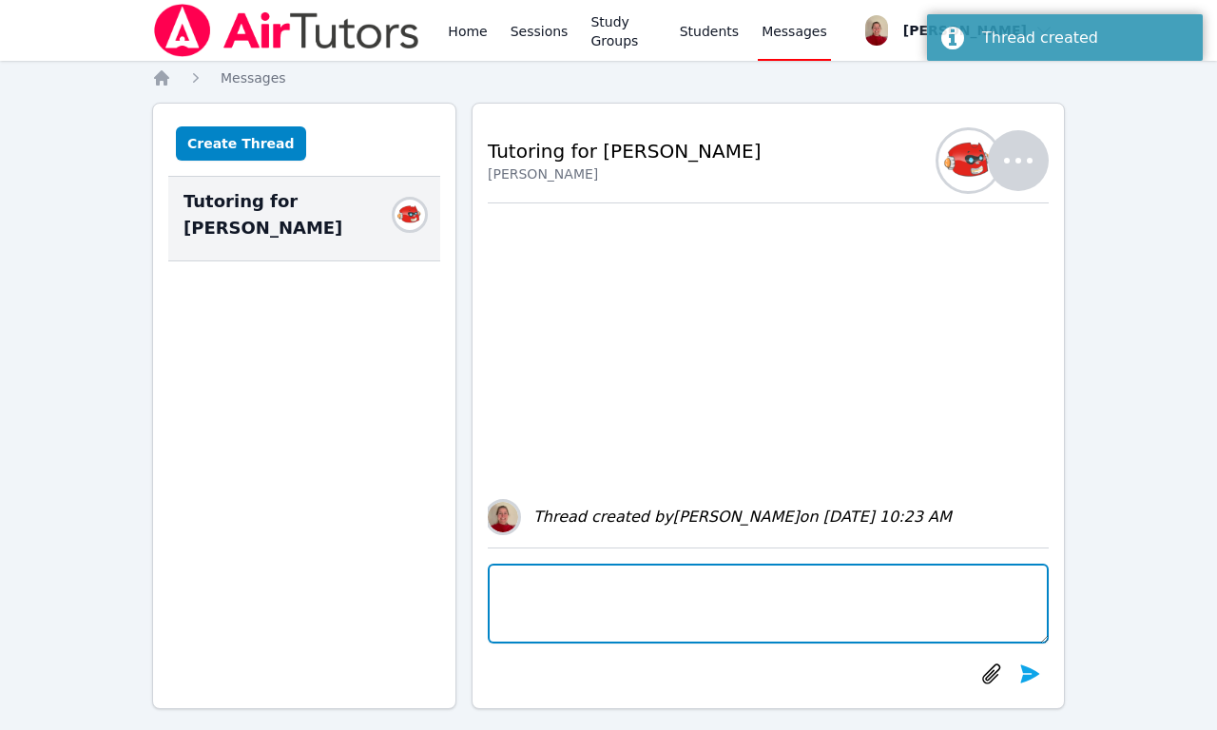
click at [548, 583] on textarea at bounding box center [768, 604] width 561 height 80
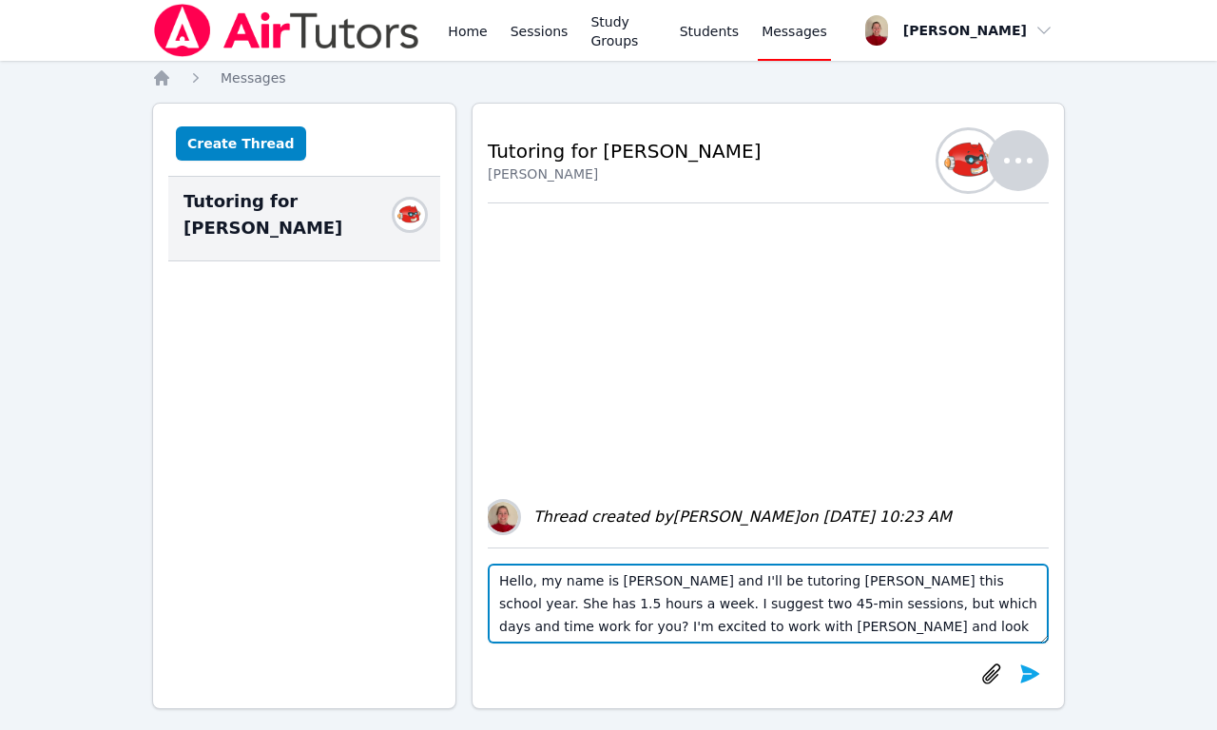
drag, startPoint x: 892, startPoint y: 627, endPoint x: 494, endPoint y: 582, distance: 399.9
click at [494, 582] on textarea "Hello, my name is [PERSON_NAME] and I'll be tutoring [PERSON_NAME] this school …" at bounding box center [768, 604] width 561 height 80
type textarea "Hello, my name is [PERSON_NAME] and I'll be tutoring [PERSON_NAME] this school …"
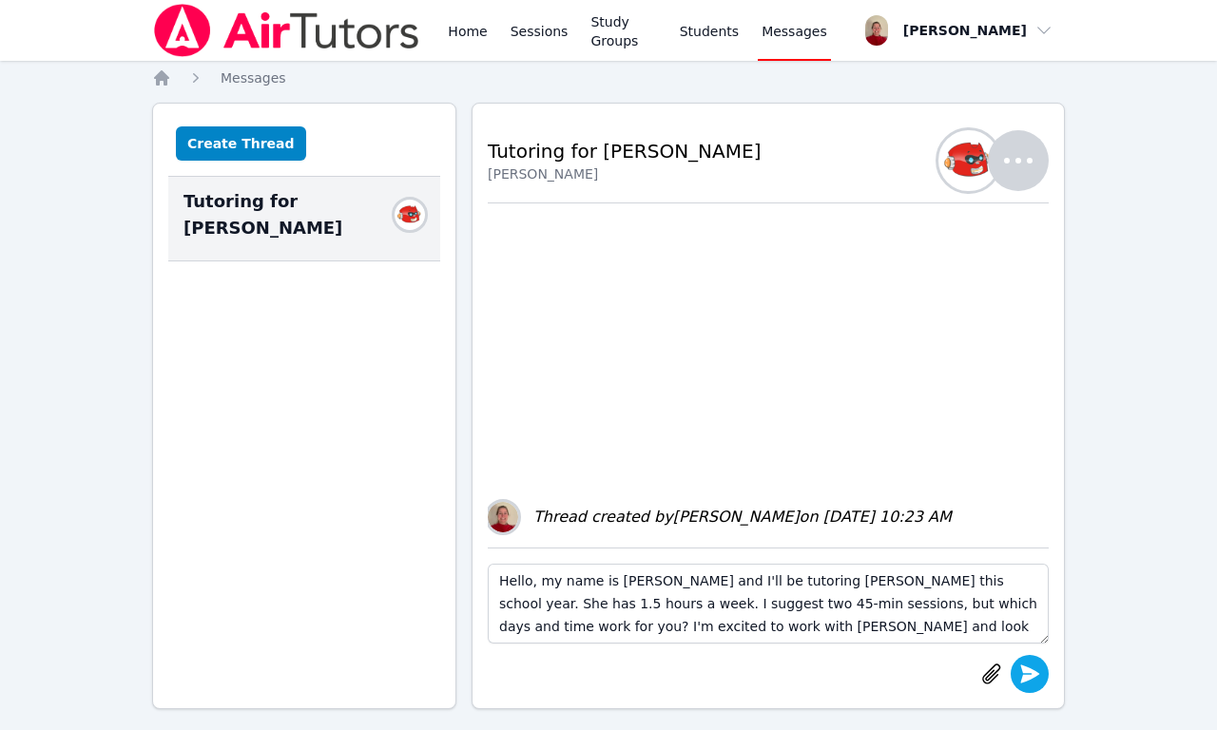
click at [1031, 678] on icon "submit" at bounding box center [1030, 674] width 19 height 18
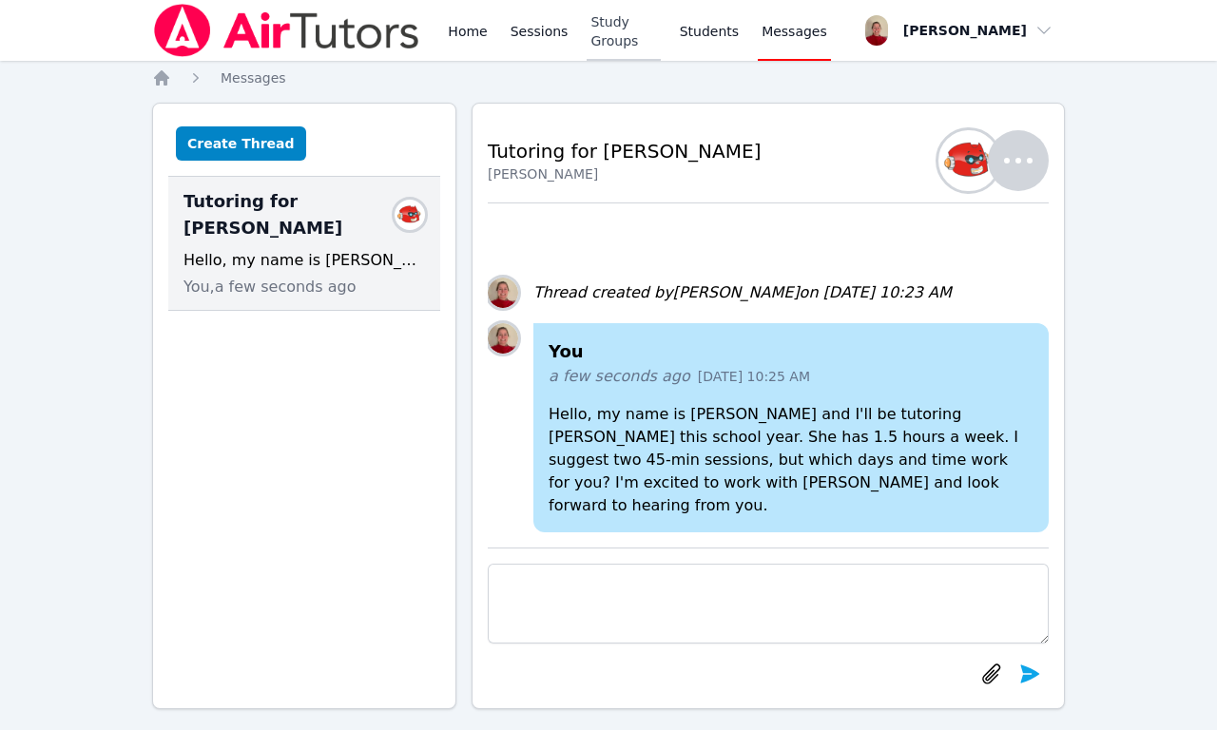
click at [619, 29] on link "Study Groups" at bounding box center [623, 30] width 73 height 61
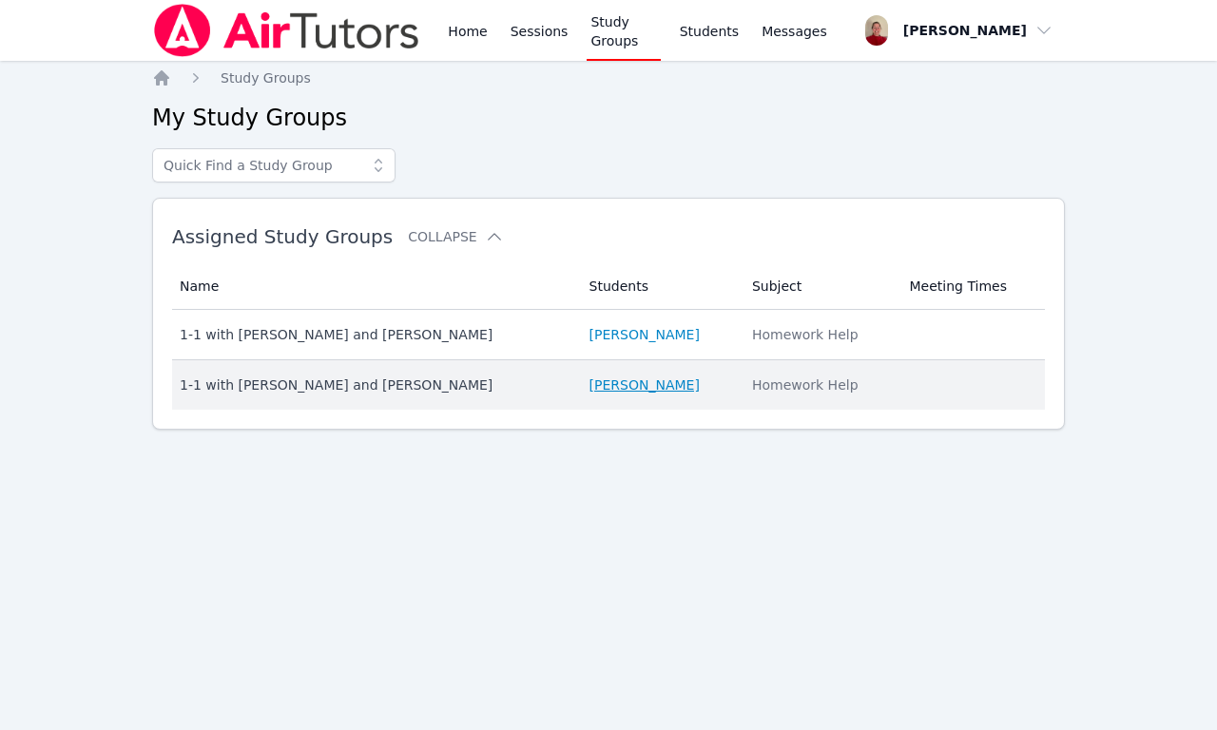
click at [589, 387] on link "[PERSON_NAME]" at bounding box center [644, 385] width 110 height 19
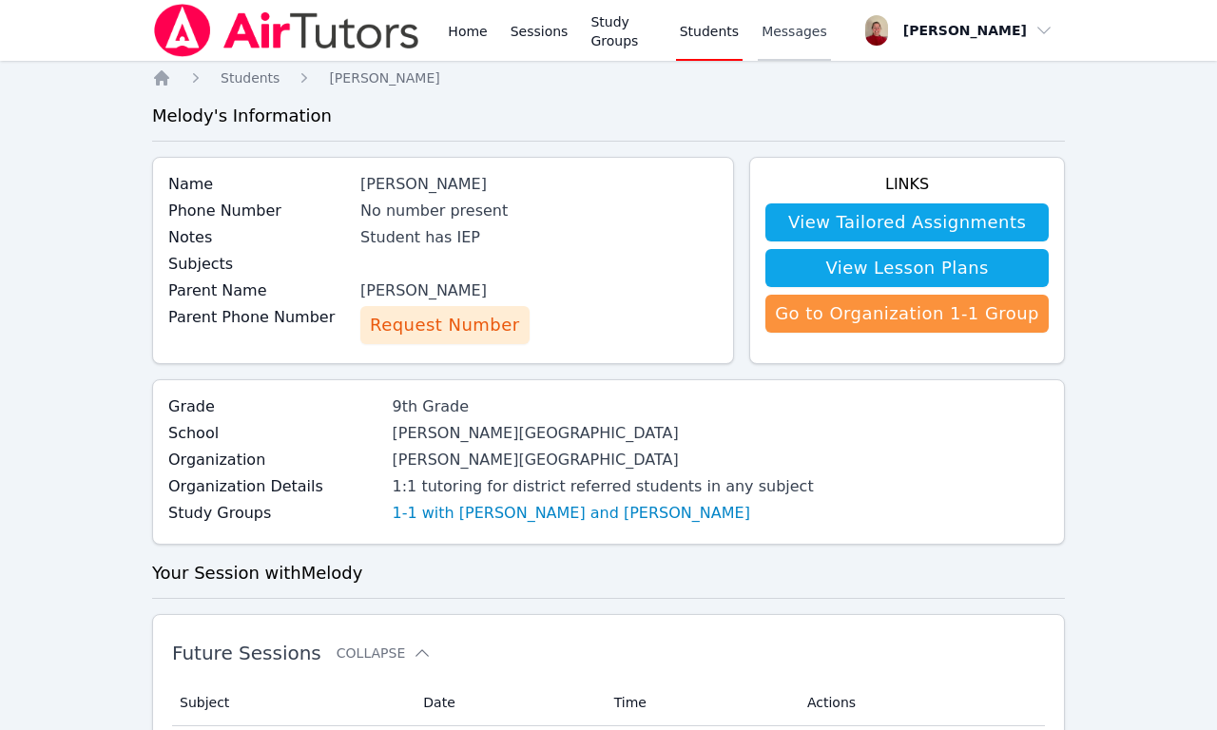
click at [787, 43] on link "Messages" at bounding box center [794, 30] width 73 height 61
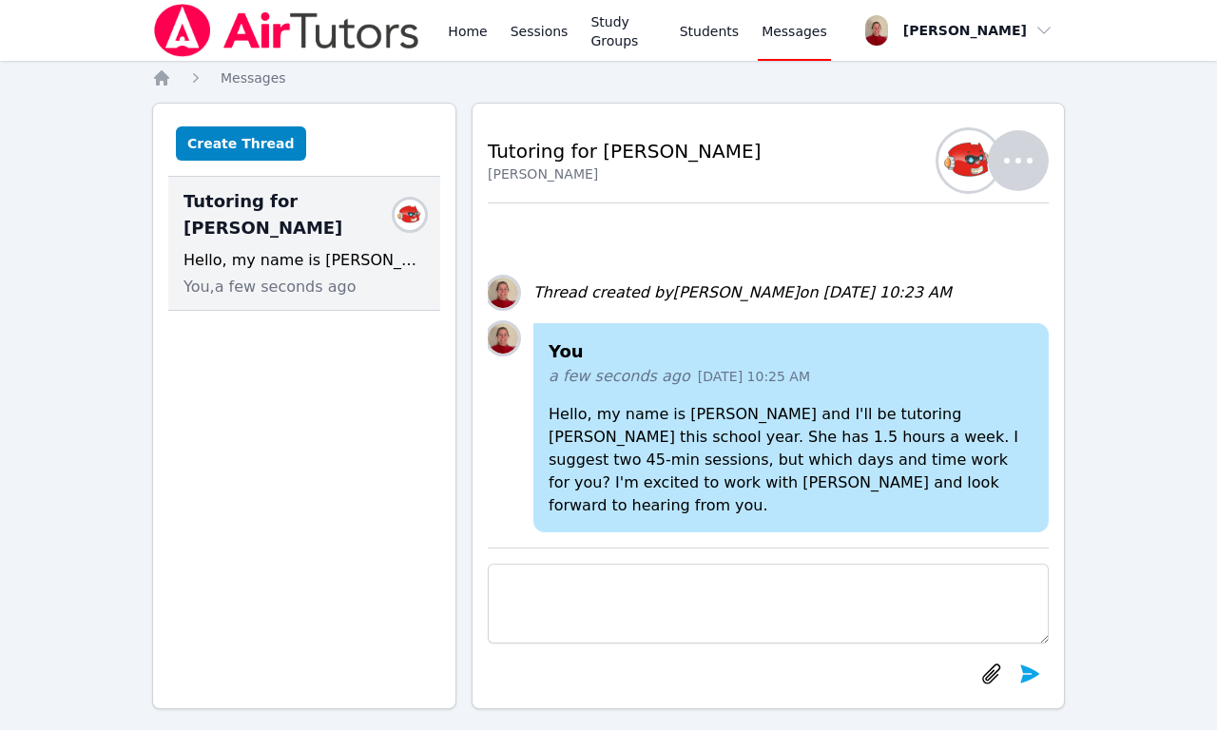
click at [267, 161] on div "Create Thread" at bounding box center [304, 148] width 272 height 58
click at [266, 155] on button "Create Thread" at bounding box center [241, 143] width 130 height 34
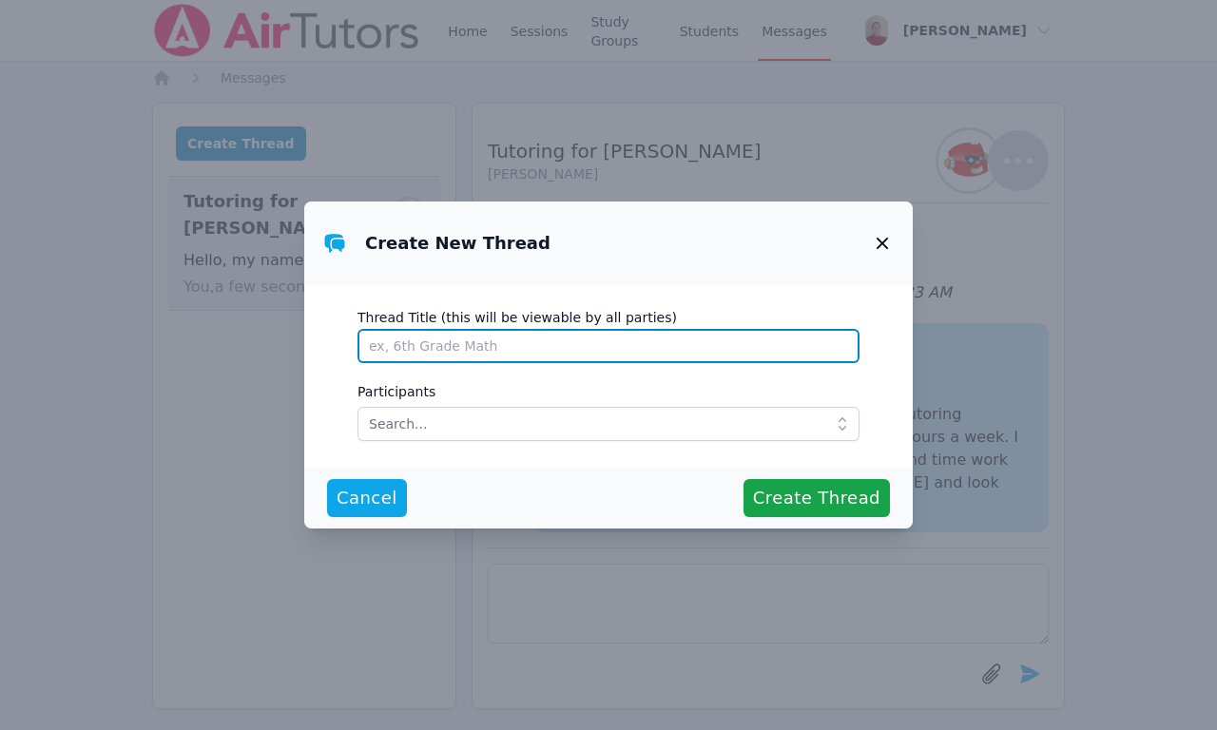
click at [383, 360] on input "Thread Title (this will be viewable by all parties)" at bounding box center [608, 346] width 502 height 34
type input "Tutoring for Melody"
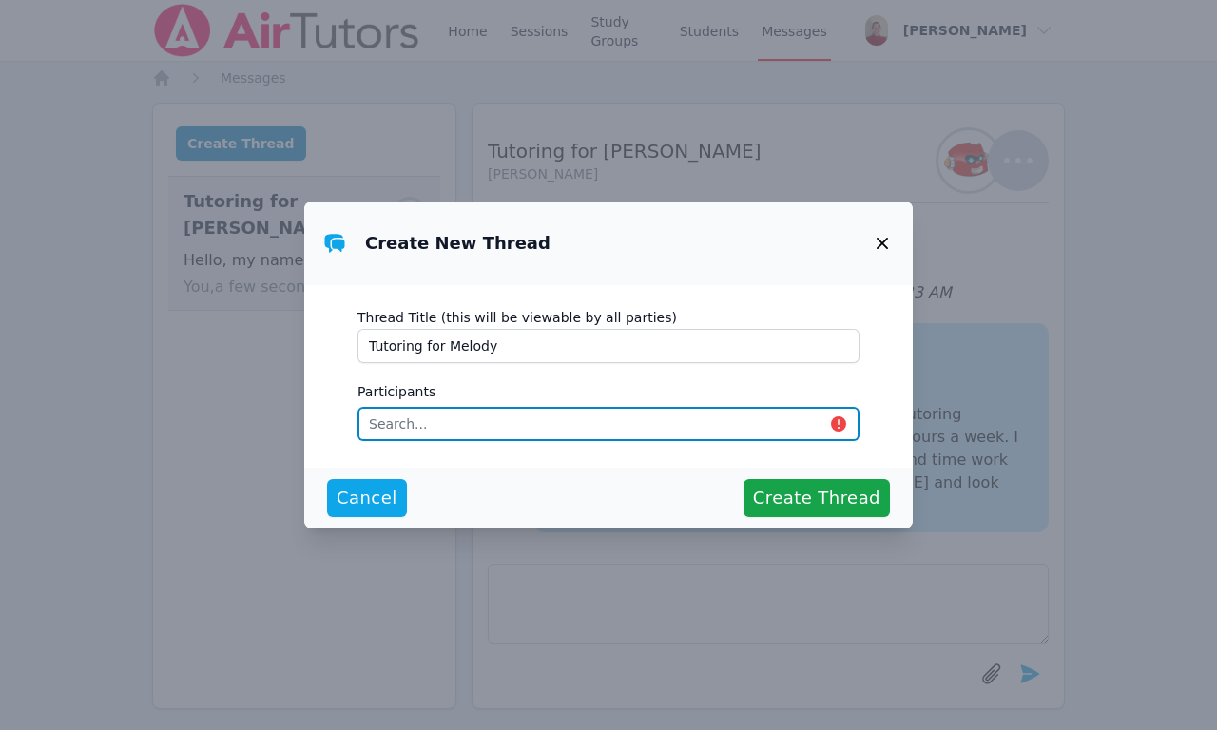
click at [399, 436] on input "text" at bounding box center [608, 424] width 502 height 34
type input "[PERSON_NAME]"
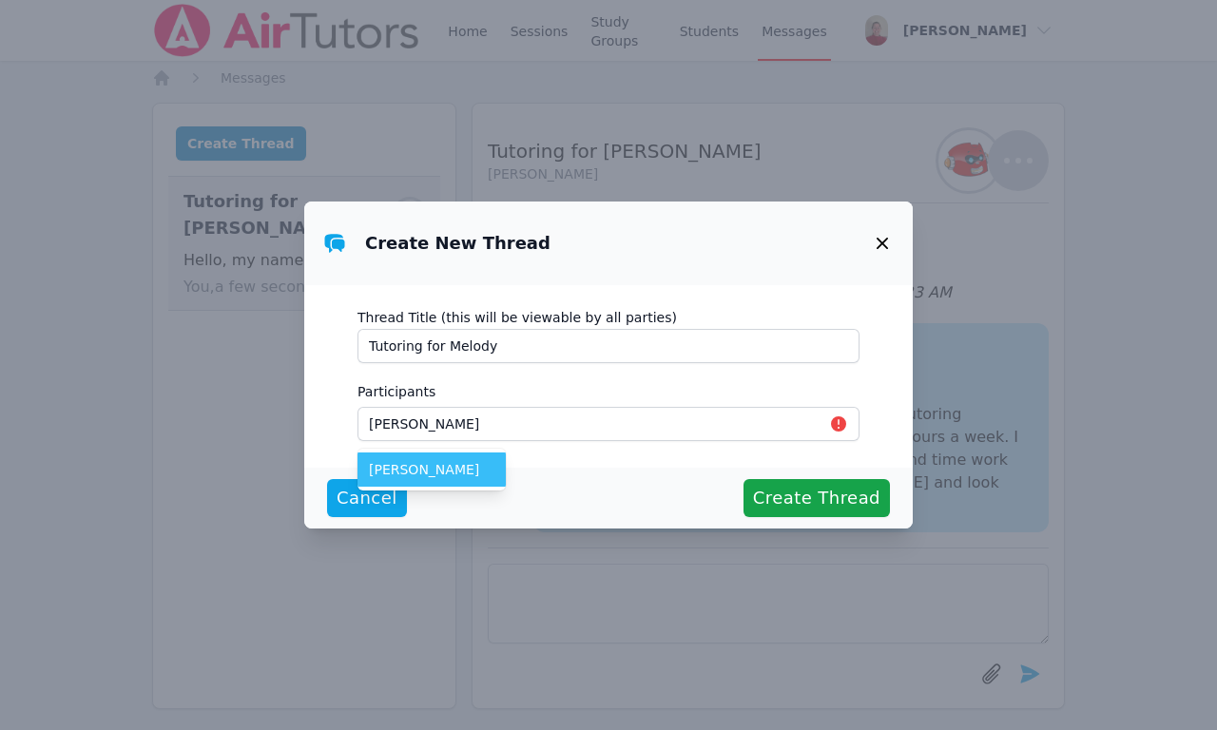
click at [388, 473] on span "[PERSON_NAME]" at bounding box center [431, 469] width 125 height 19
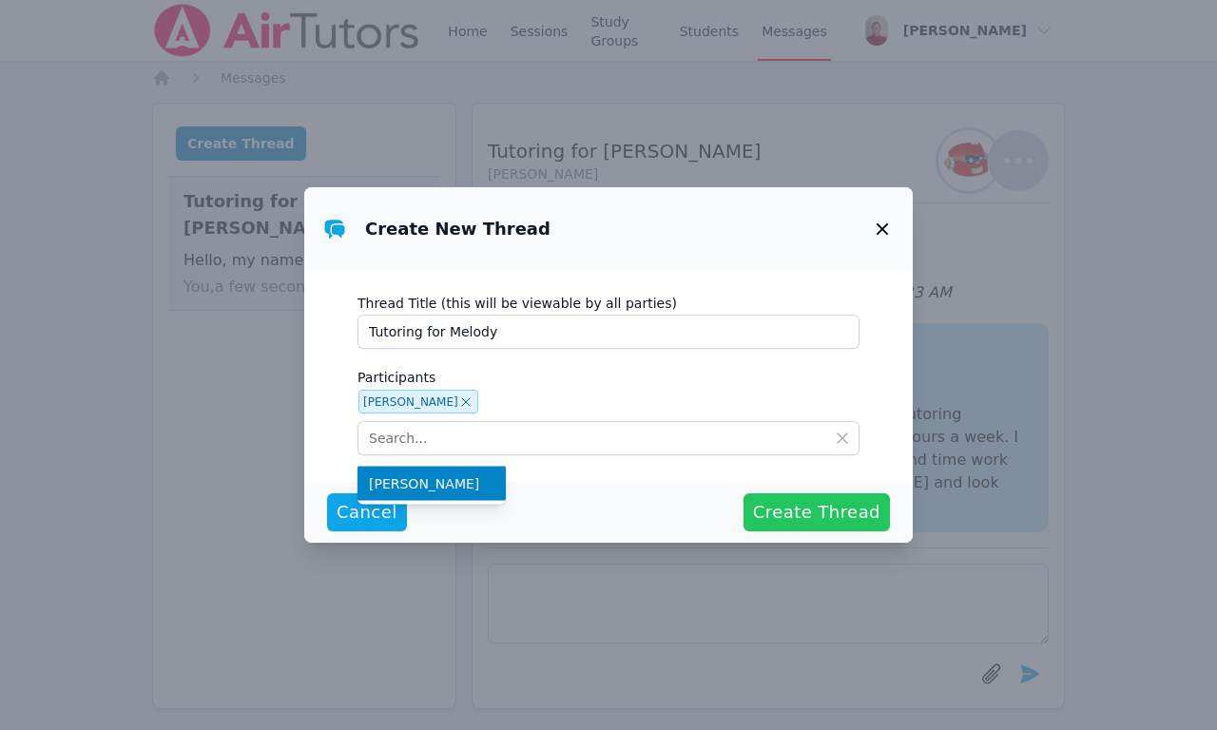
click at [835, 517] on span "Create Thread" at bounding box center [816, 512] width 127 height 27
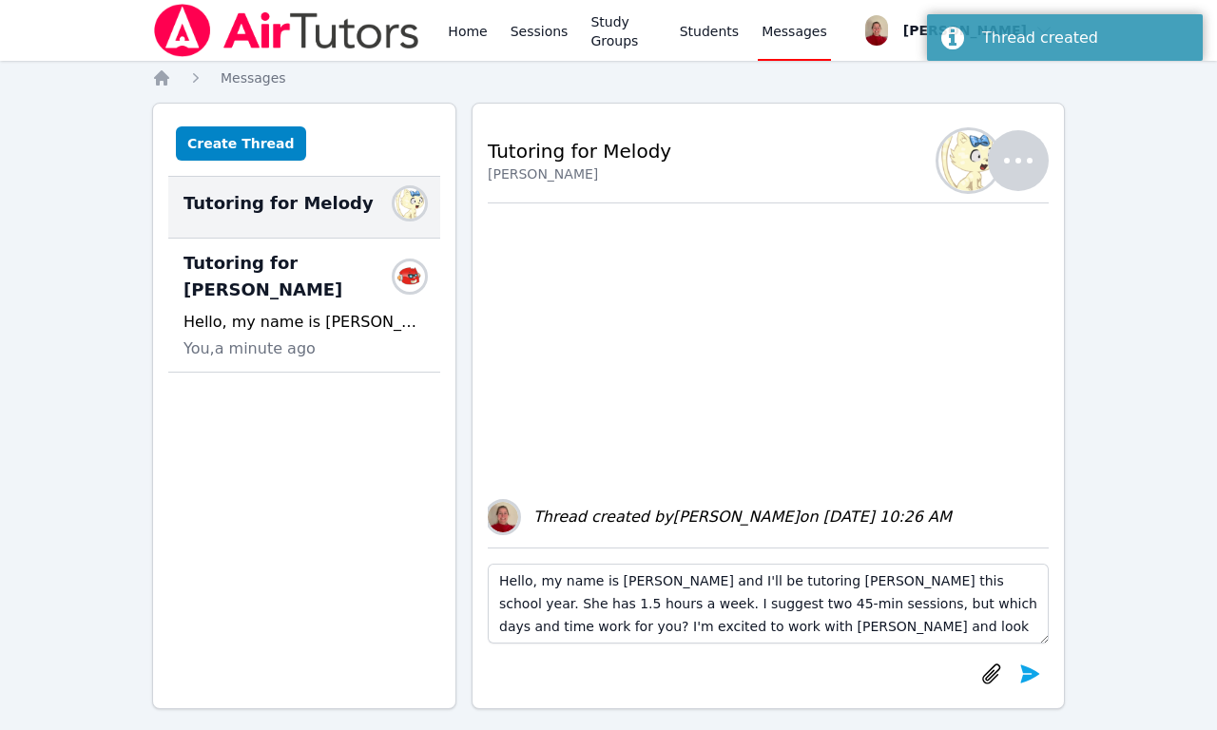
click at [776, 581] on textarea "Hello, my name is [PERSON_NAME] and I'll be tutoring [PERSON_NAME] this school …" at bounding box center [768, 604] width 561 height 80
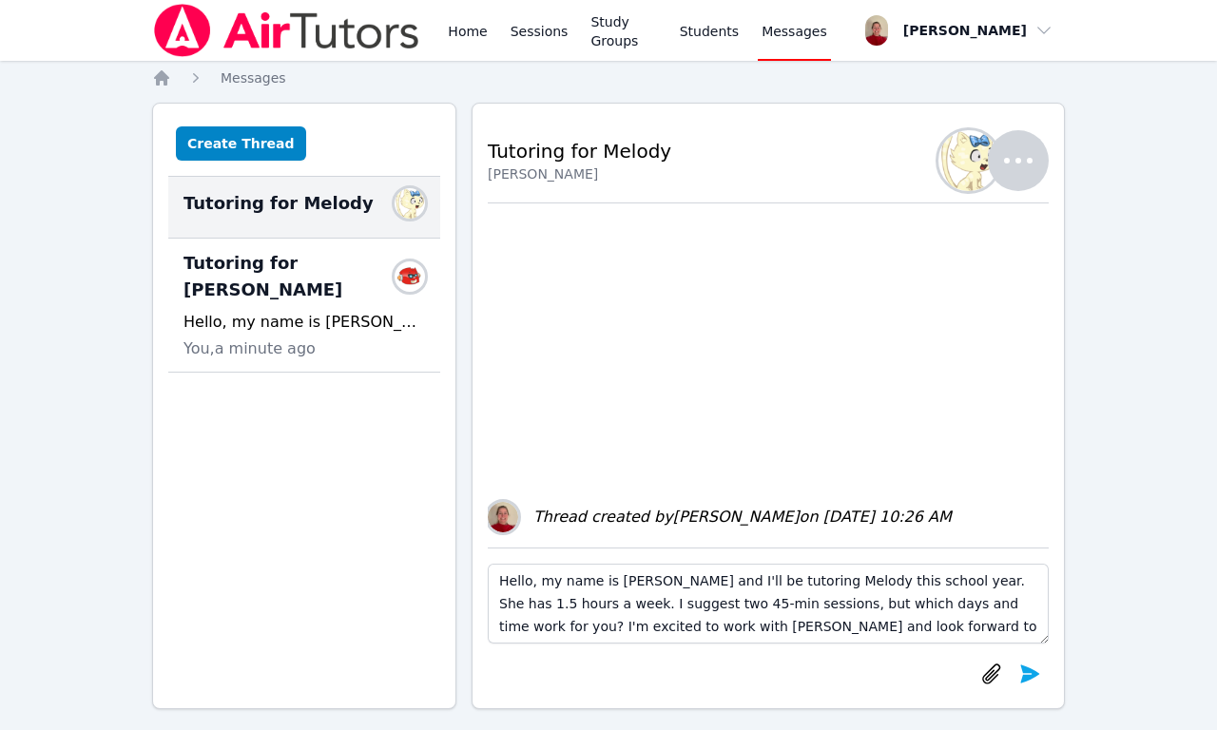
click at [640, 626] on textarea "Hello, my name is [PERSON_NAME] and I'll be tutoring Melody this school year. S…" at bounding box center [768, 604] width 561 height 80
type textarea "Hello, my name is [PERSON_NAME] and I'll be tutoring Melody this school year. S…"
click at [1031, 674] on icon "submit" at bounding box center [1029, 674] width 23 height 23
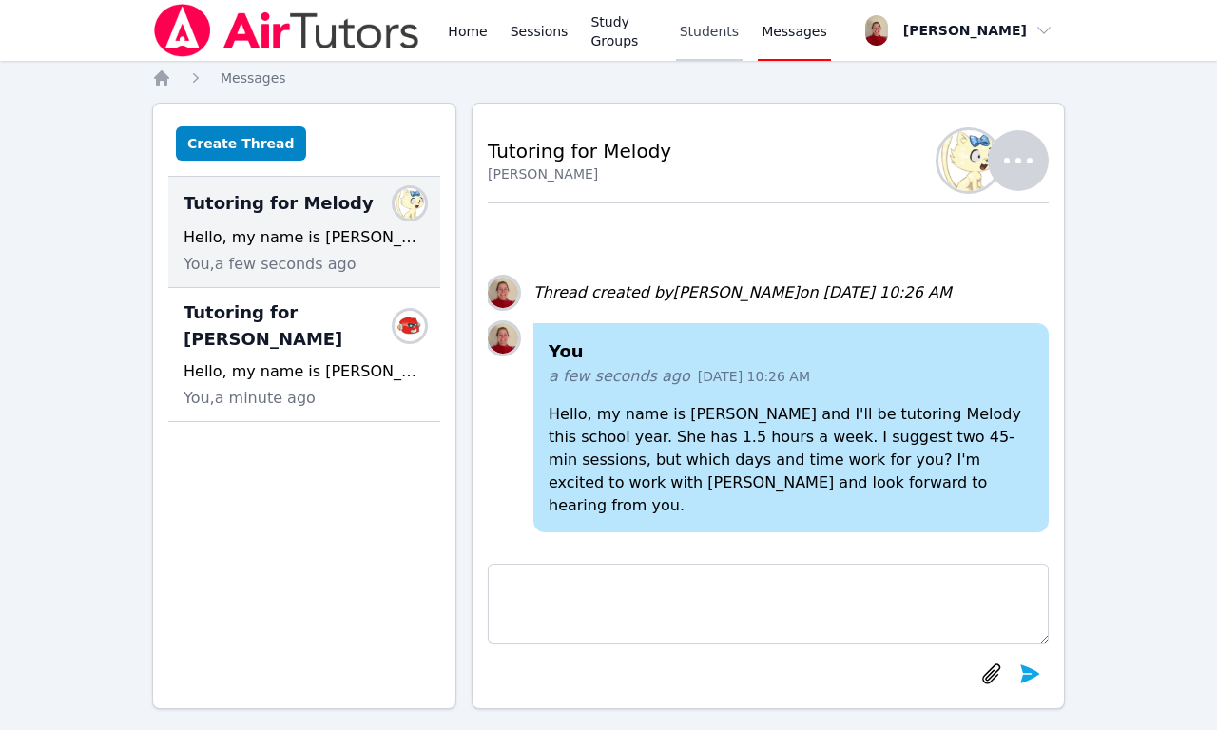
click at [701, 53] on link "Students" at bounding box center [709, 30] width 67 height 61
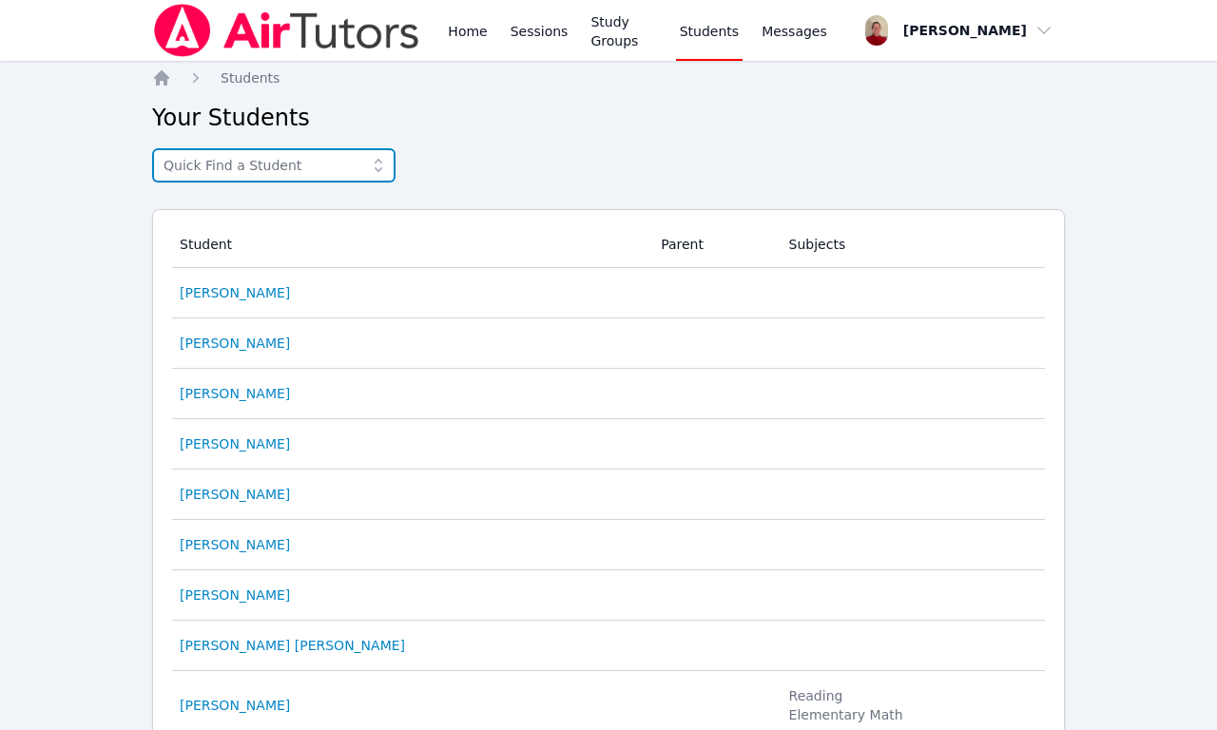
click at [288, 168] on input "text" at bounding box center [273, 165] width 243 height 34
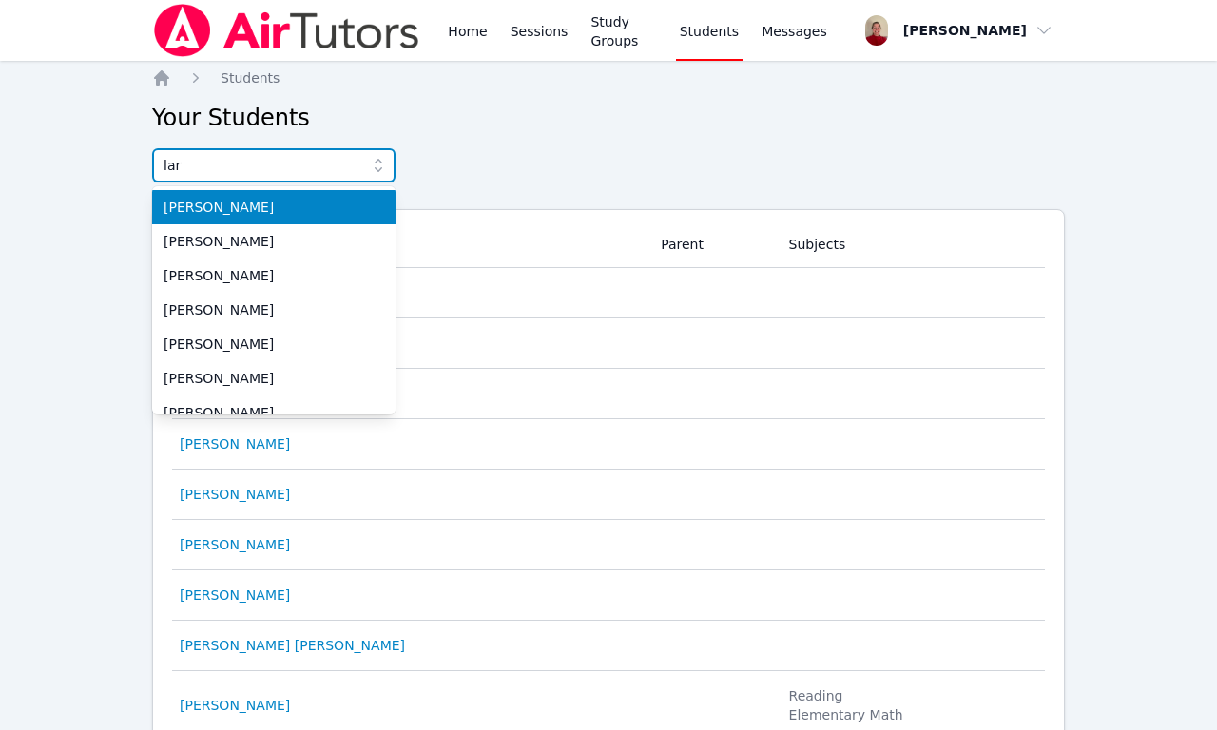
type input "[PERSON_NAME]"
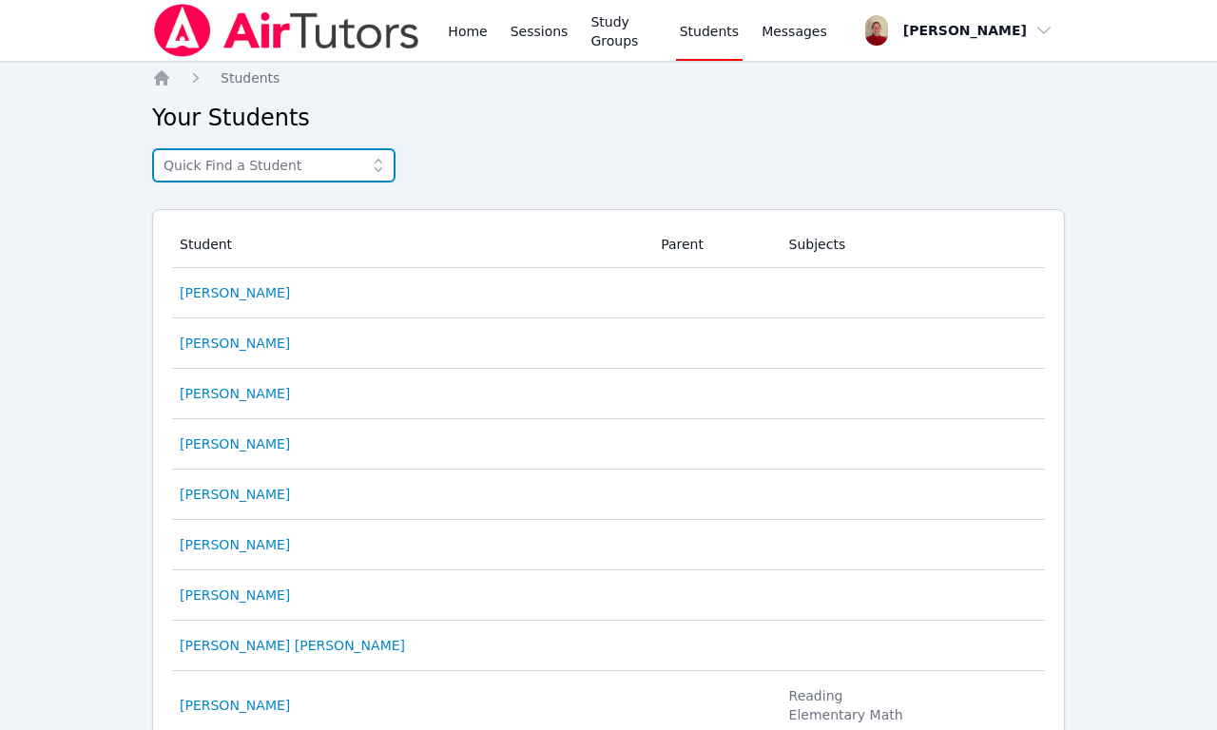
click at [204, 160] on input "text" at bounding box center [273, 165] width 243 height 34
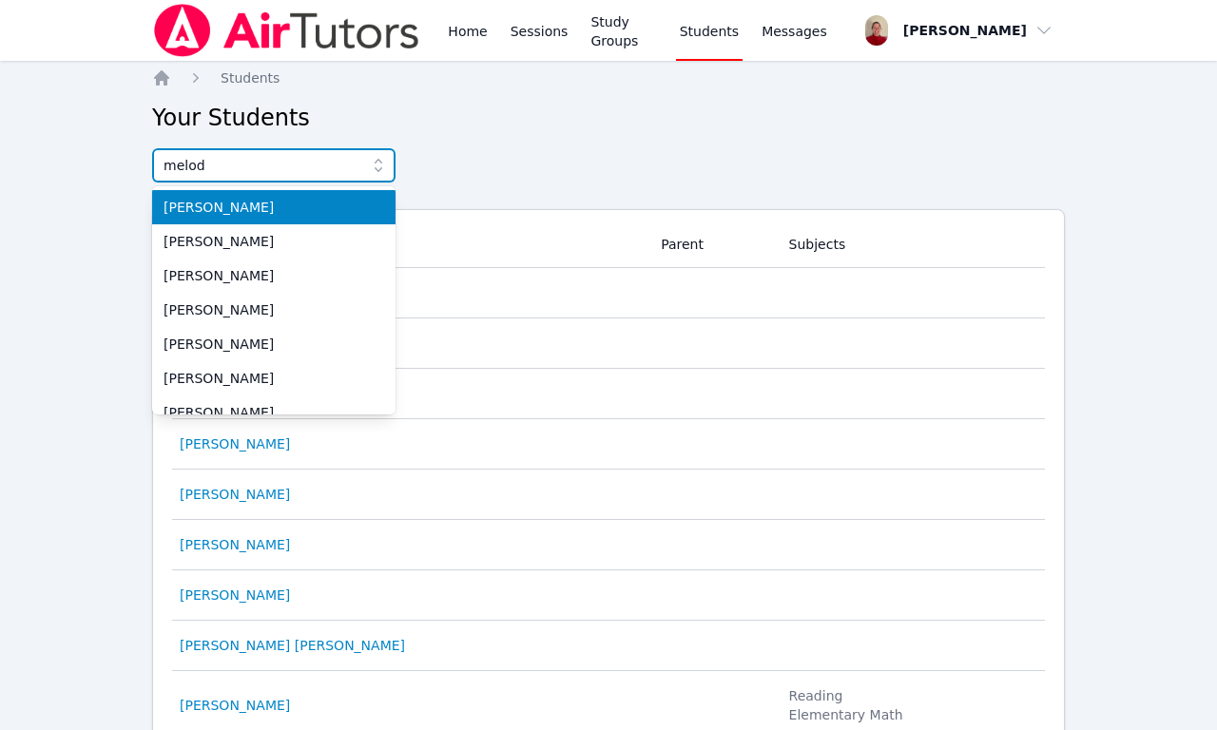
type input "melody"
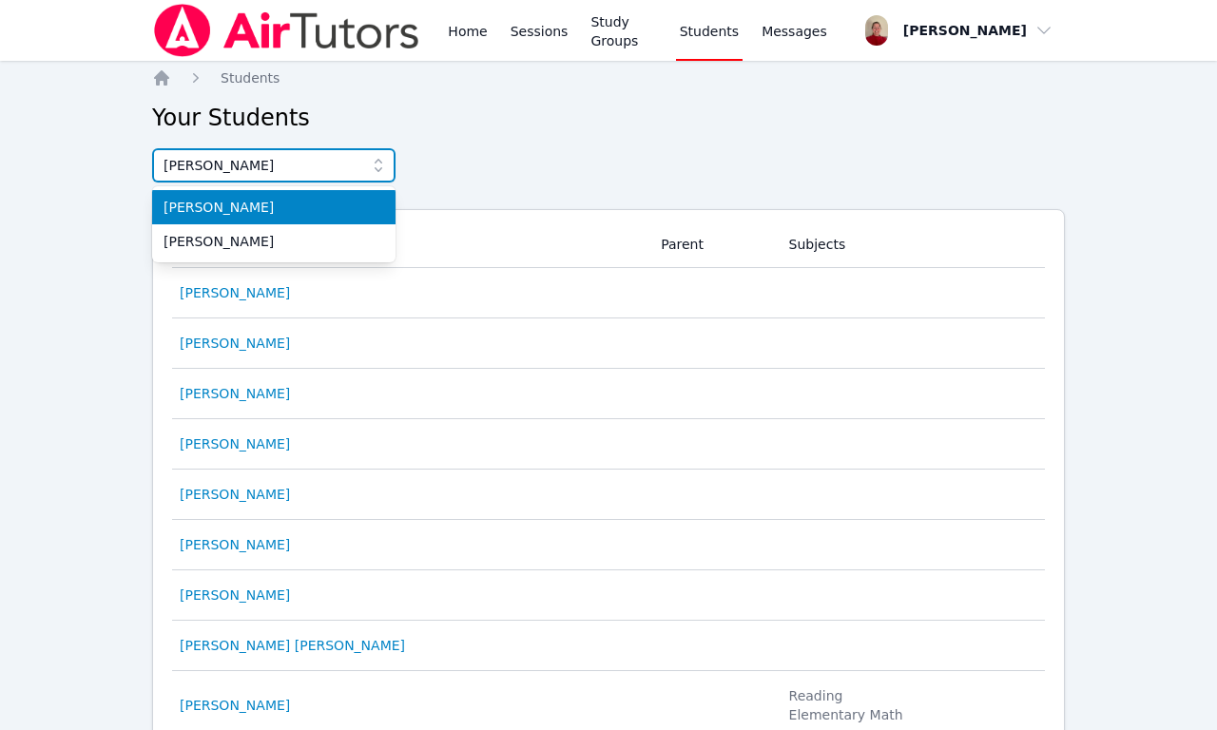
type input "[PERSON_NAME]"
click at [200, 208] on span "[PERSON_NAME]" at bounding box center [274, 207] width 221 height 19
